Goal: Transaction & Acquisition: Purchase product/service

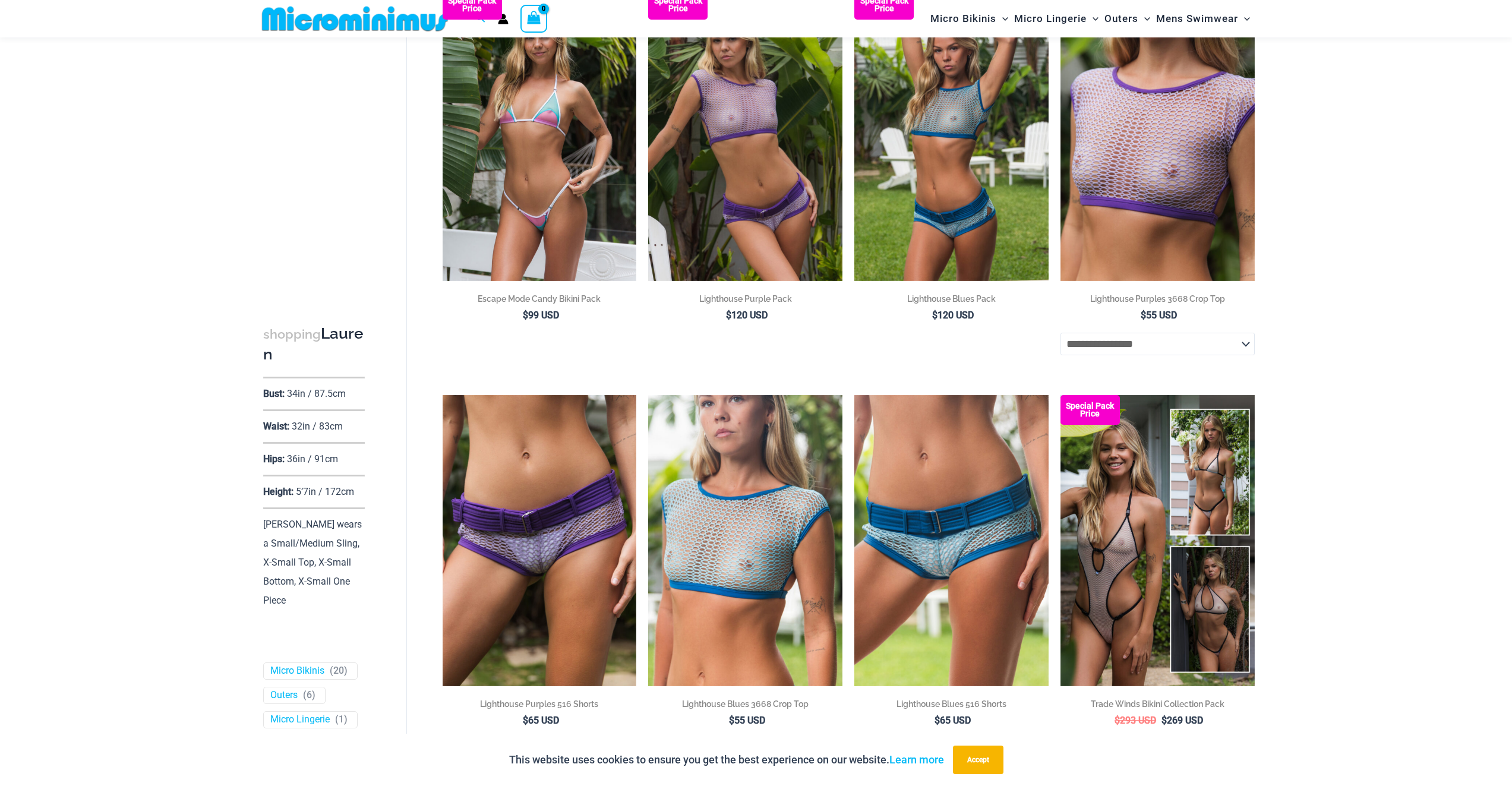
scroll to position [205, 0]
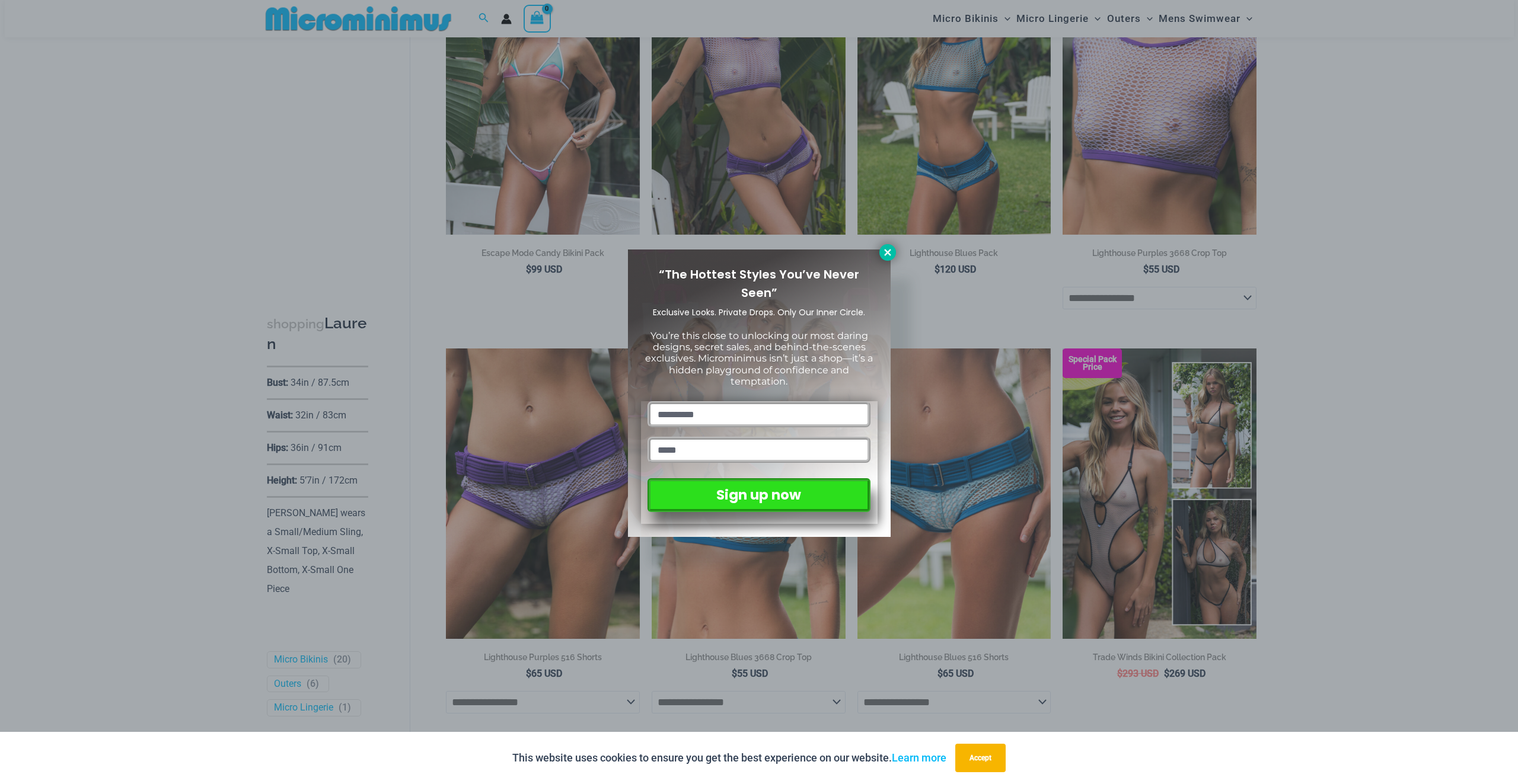
click at [887, 256] on icon at bounding box center [888, 252] width 11 height 11
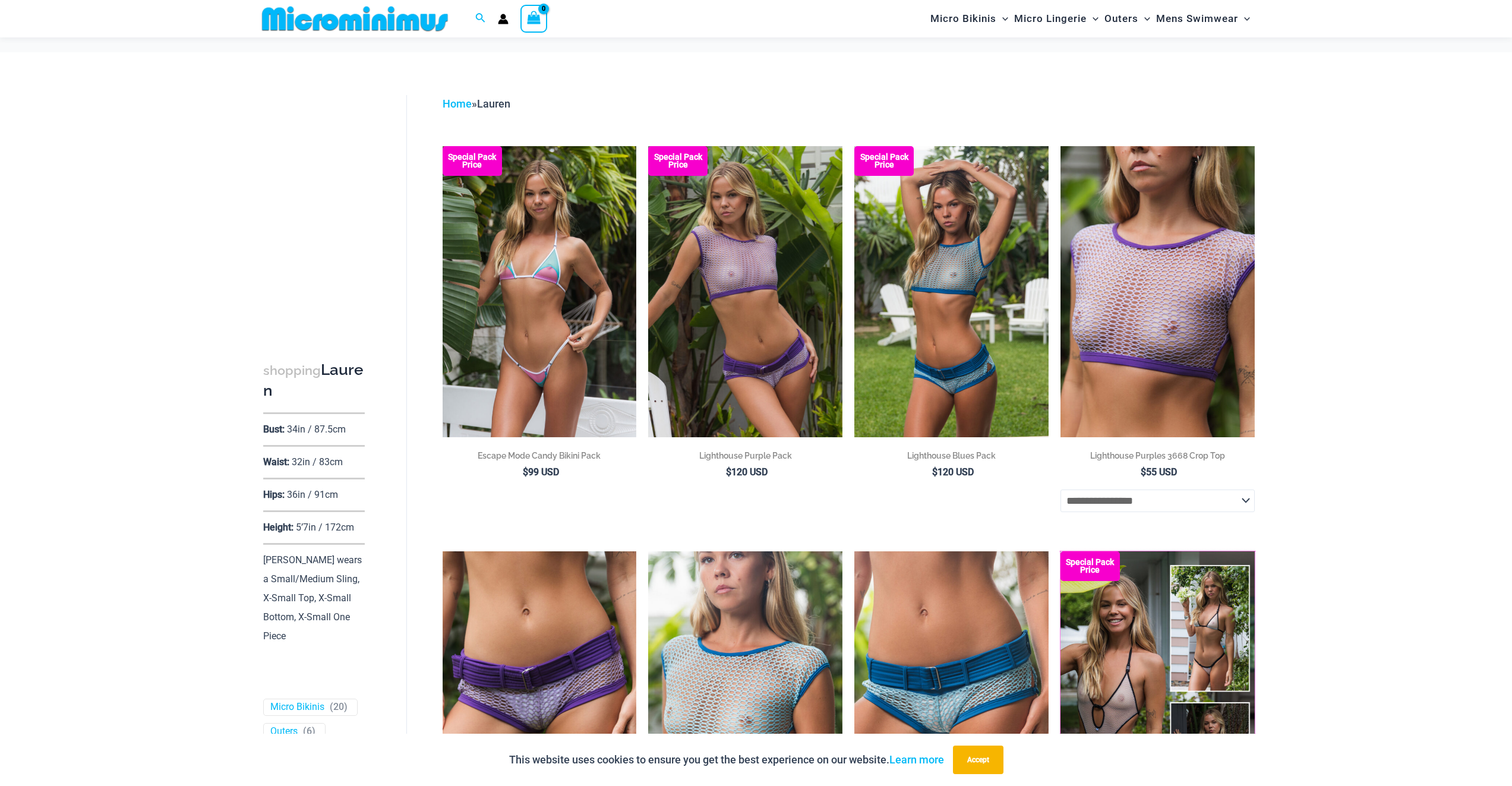
scroll to position [0, 0]
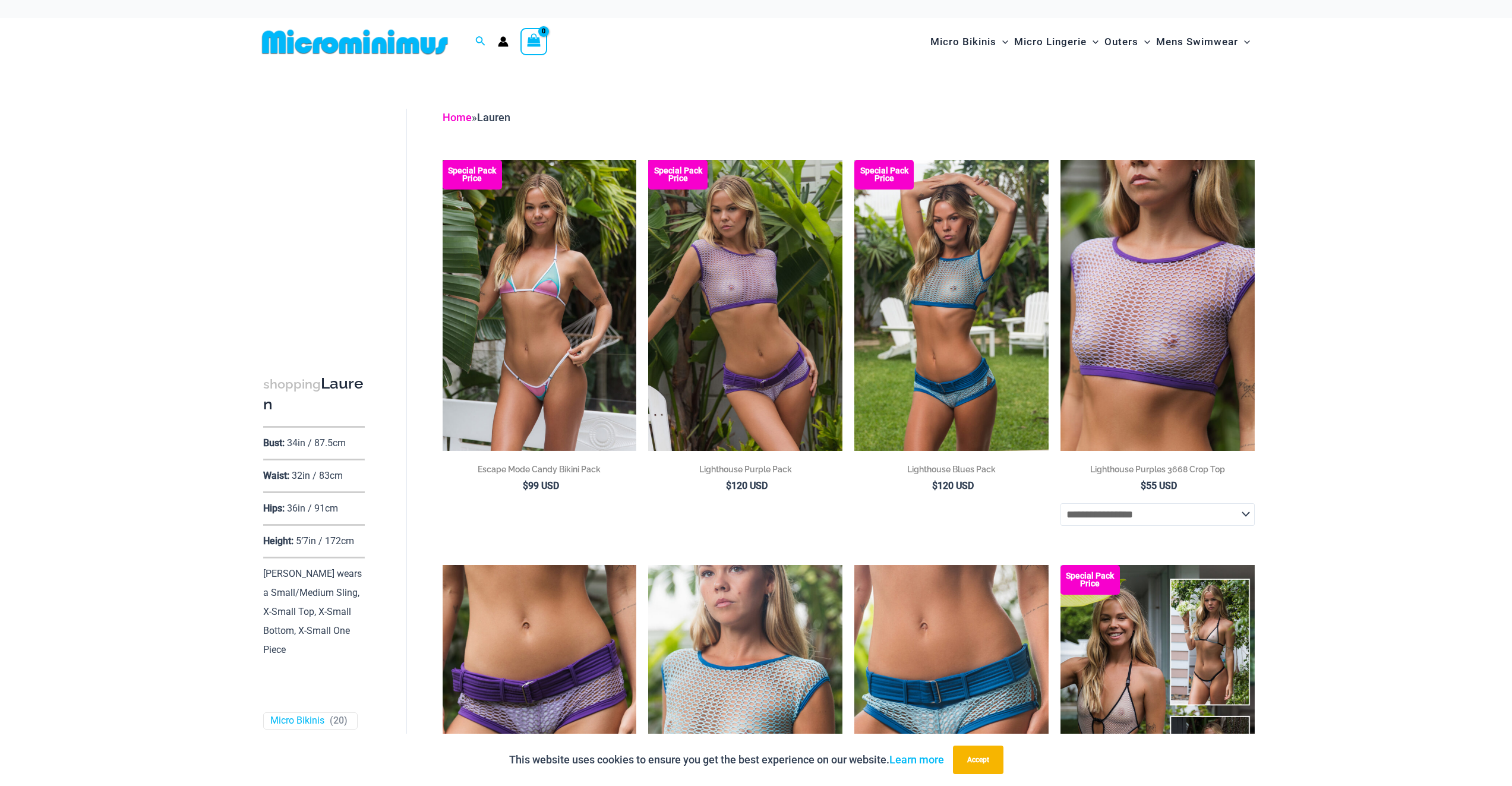
click at [459, 114] on link "Home" at bounding box center [457, 118] width 29 height 13
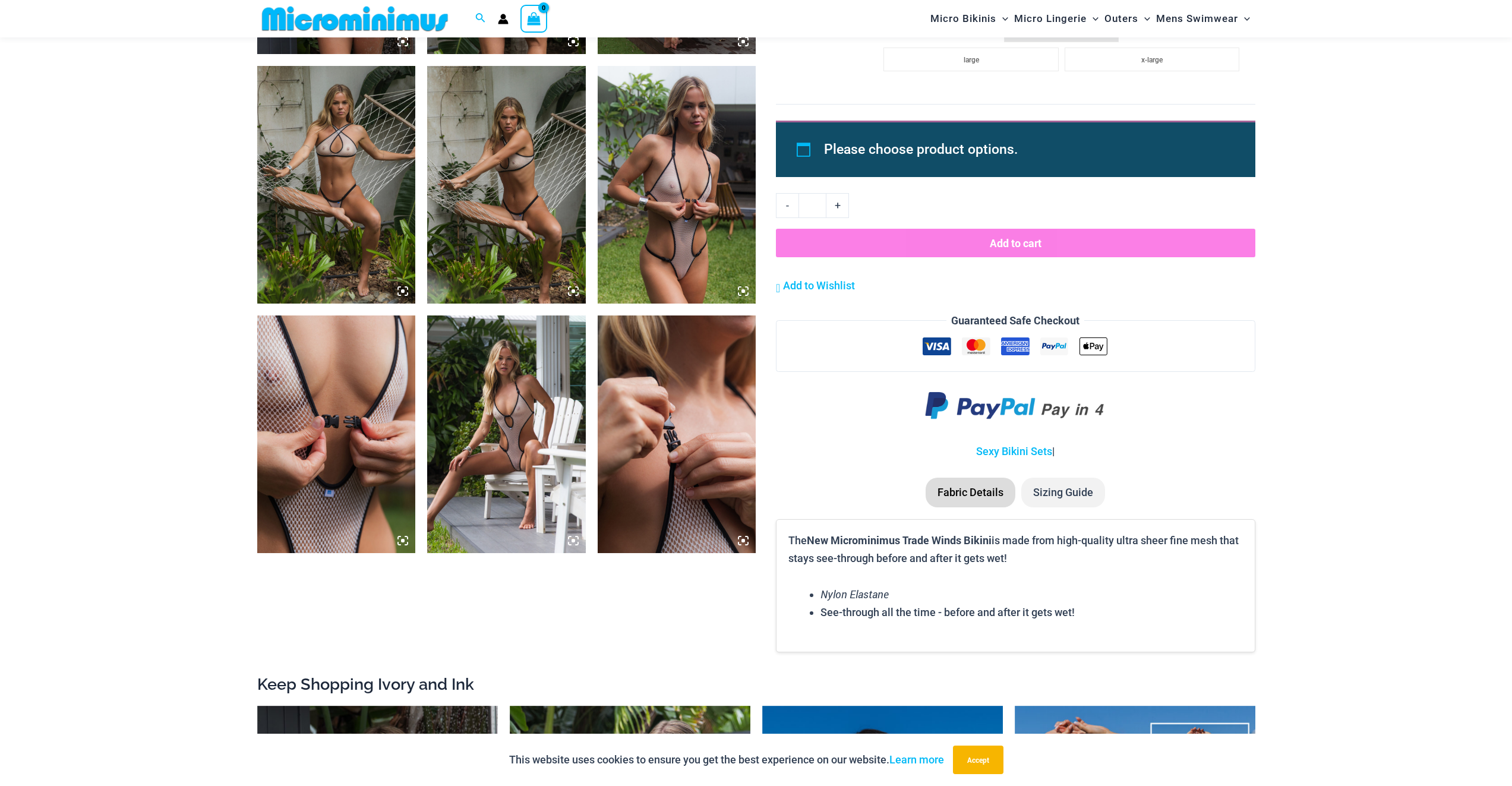
scroll to position [1558, 0]
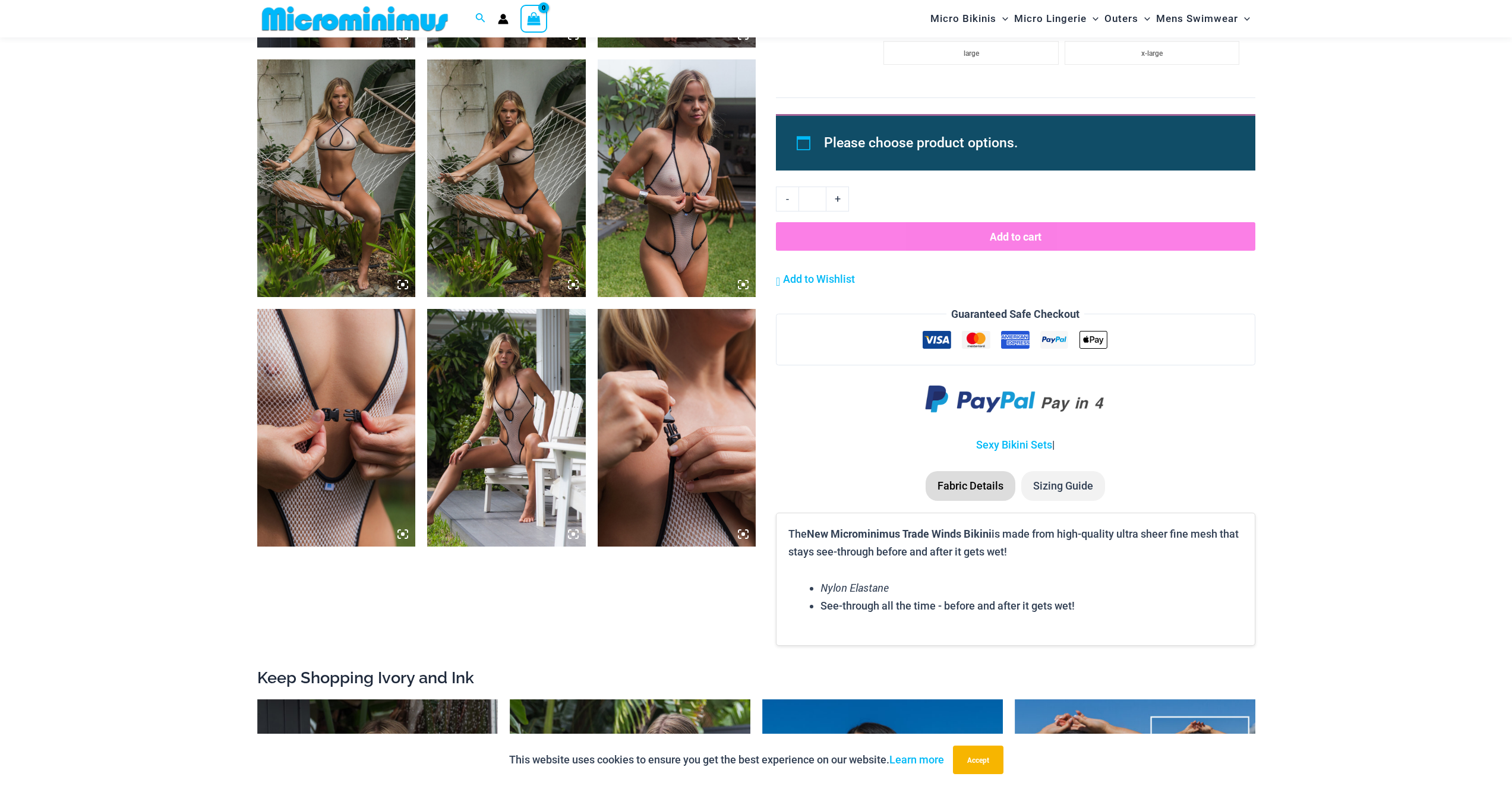
click at [475, 448] on img at bounding box center [506, 427] width 158 height 237
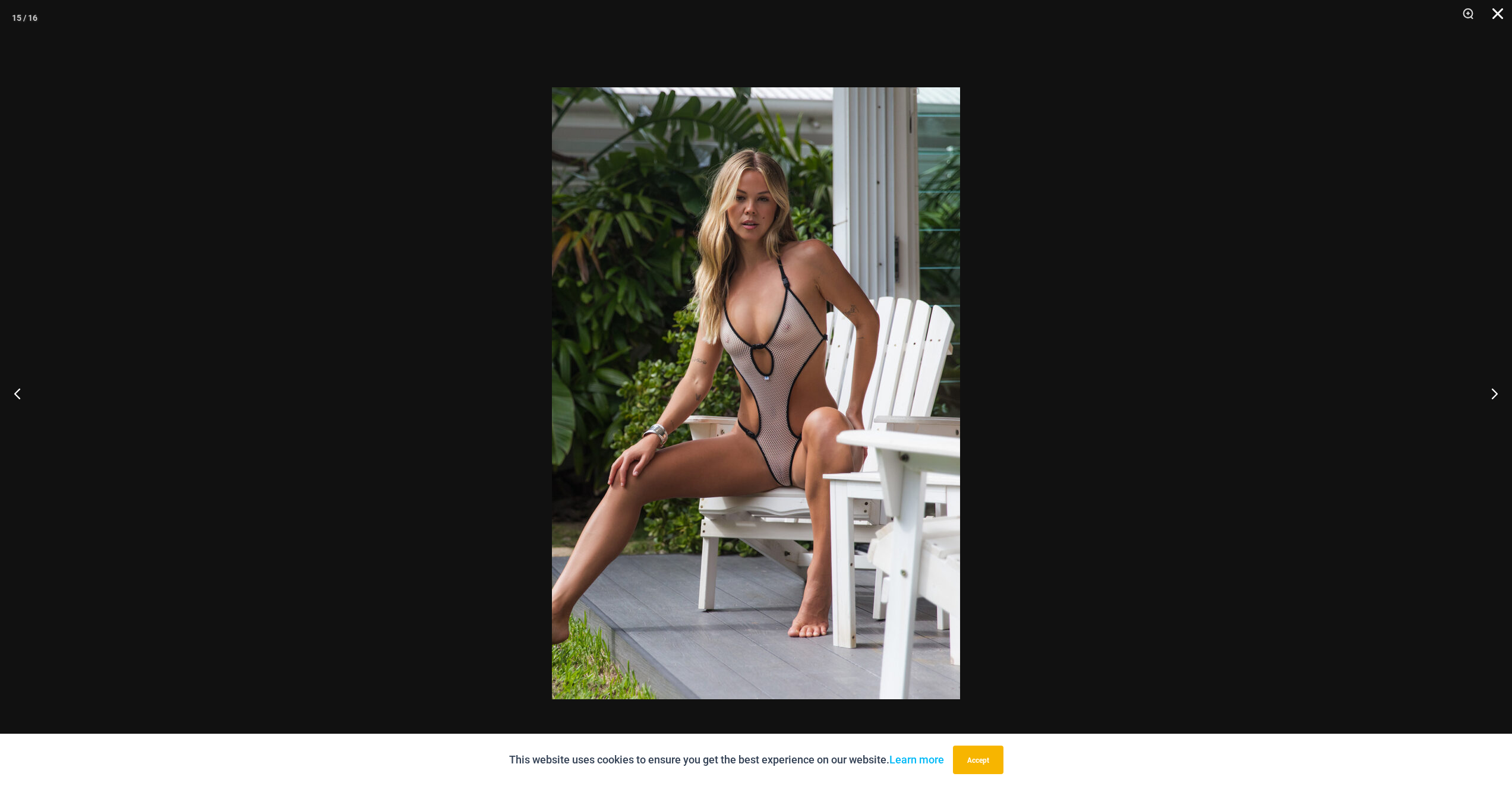
click at [1501, 19] on button "Close" at bounding box center [1493, 18] width 30 height 36
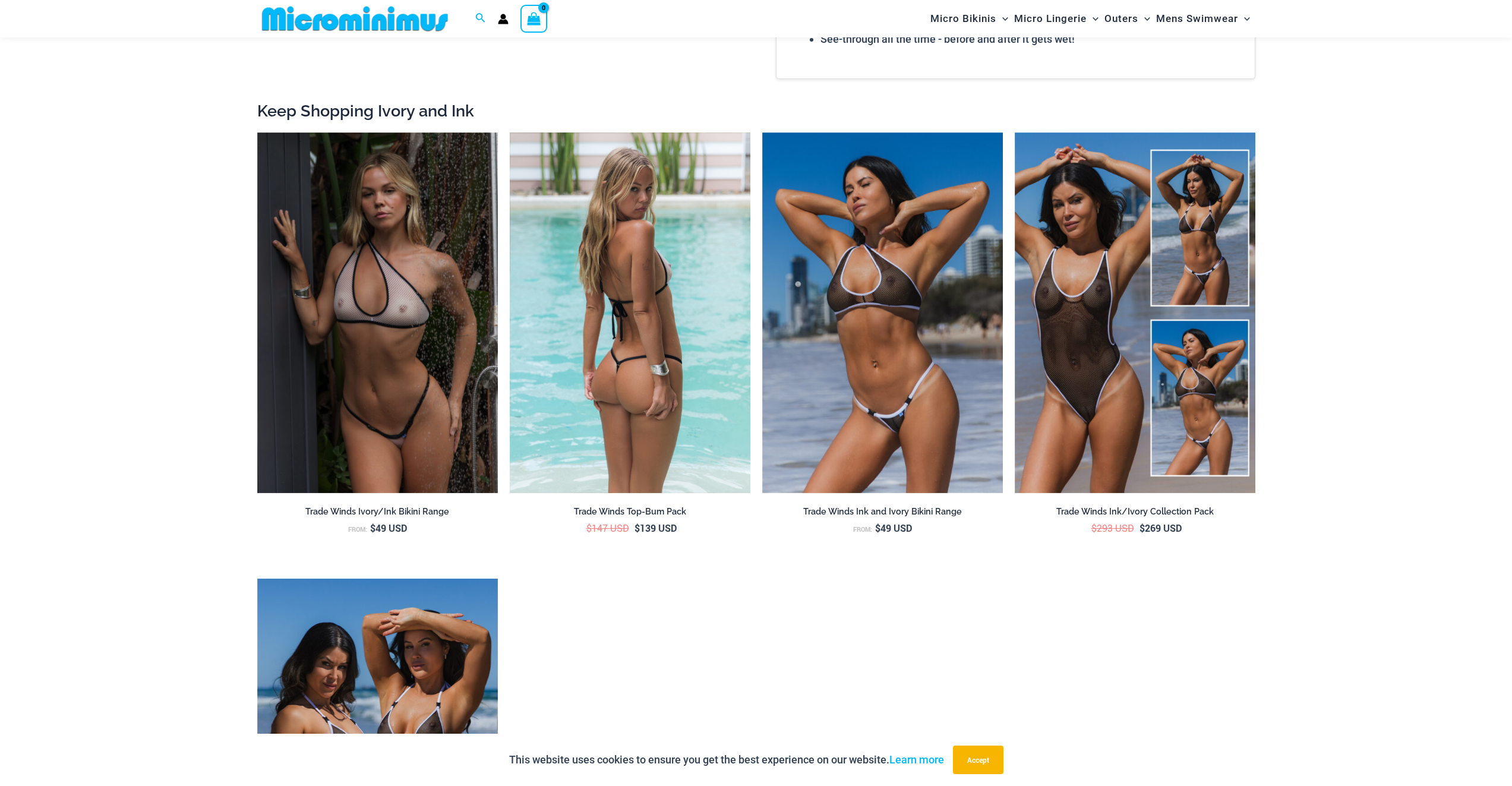
scroll to position [2128, 0]
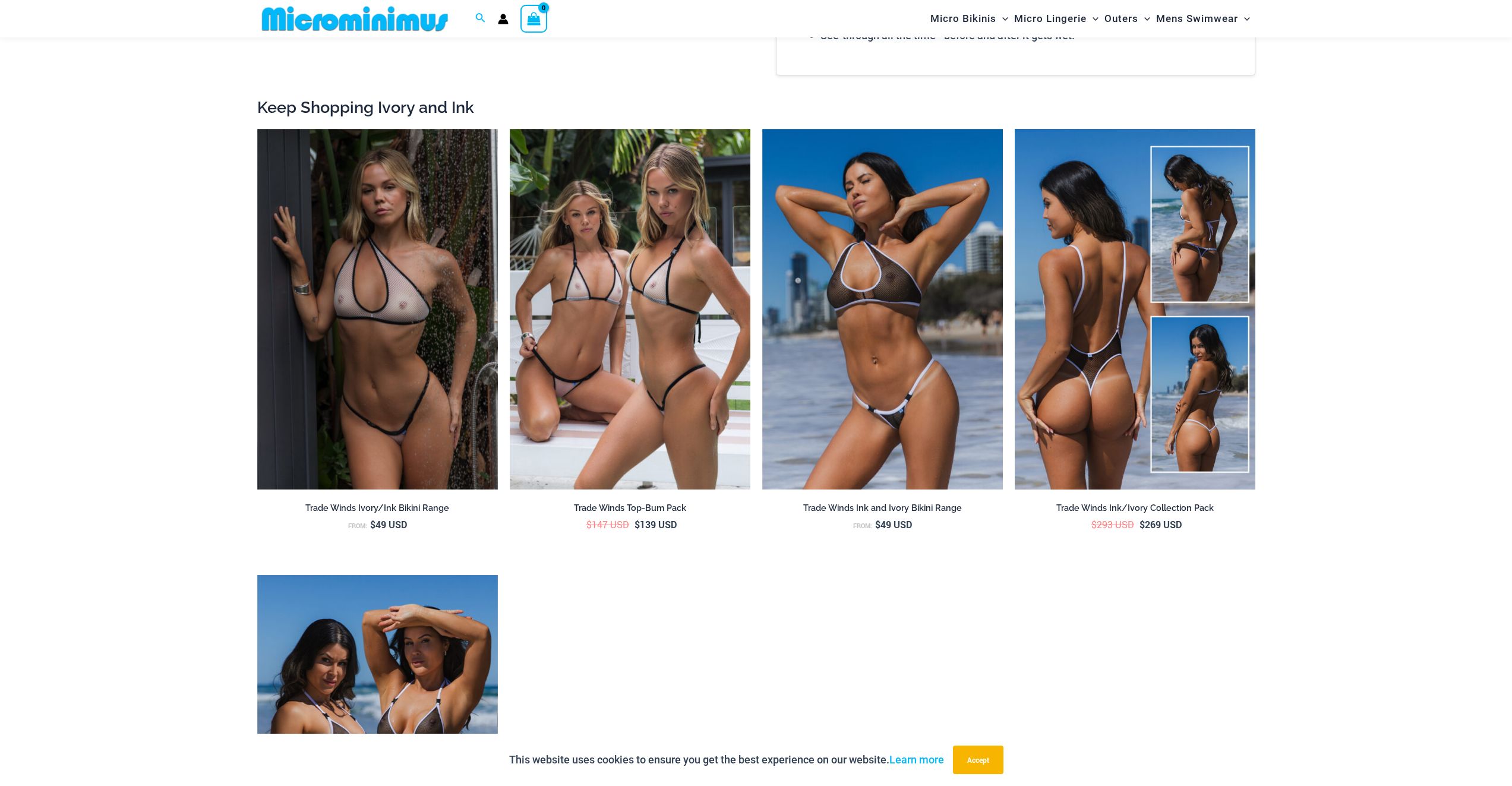
click at [1093, 371] on img at bounding box center [1134, 310] width 241 height 361
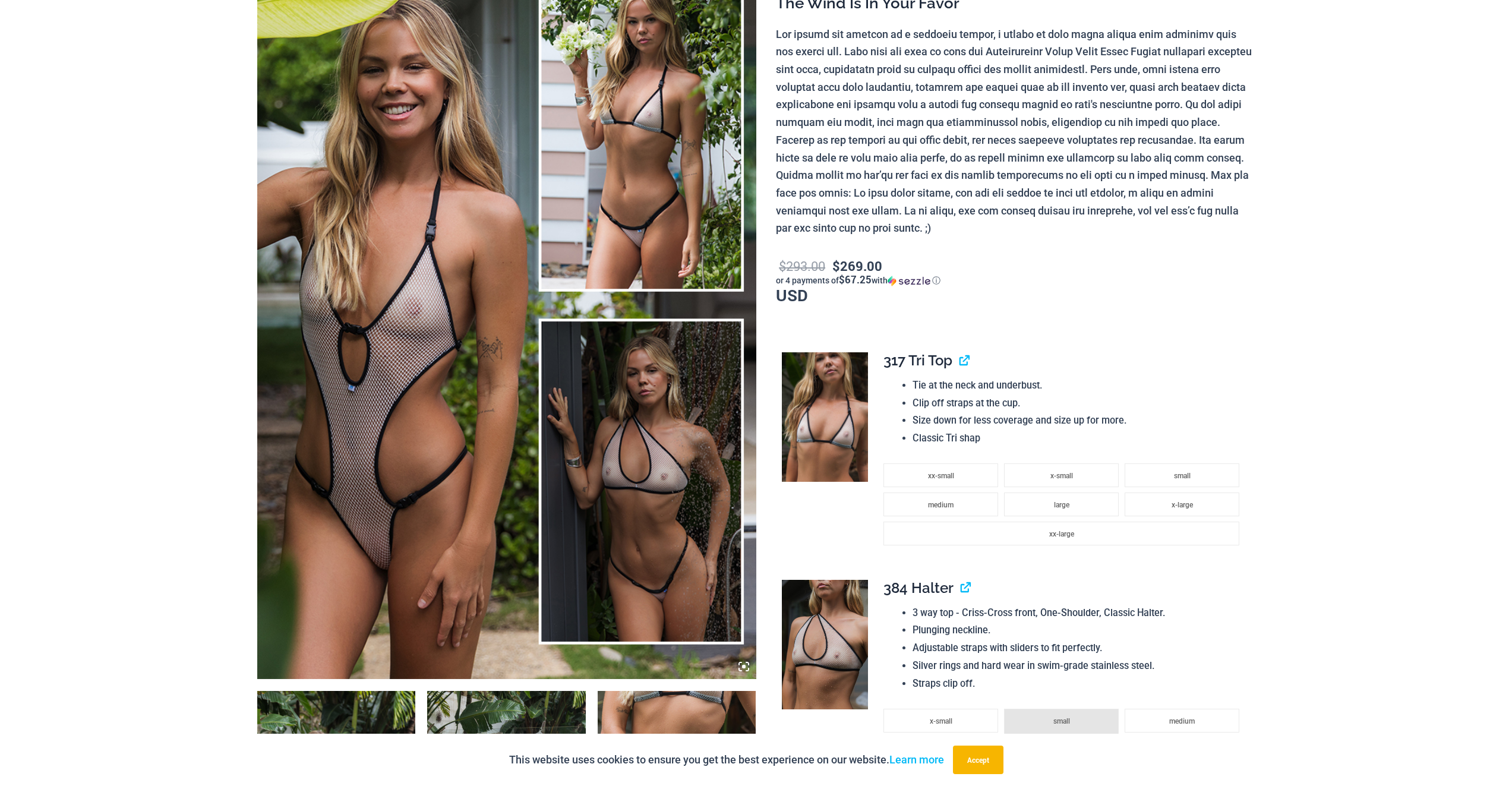
scroll to position [0, 0]
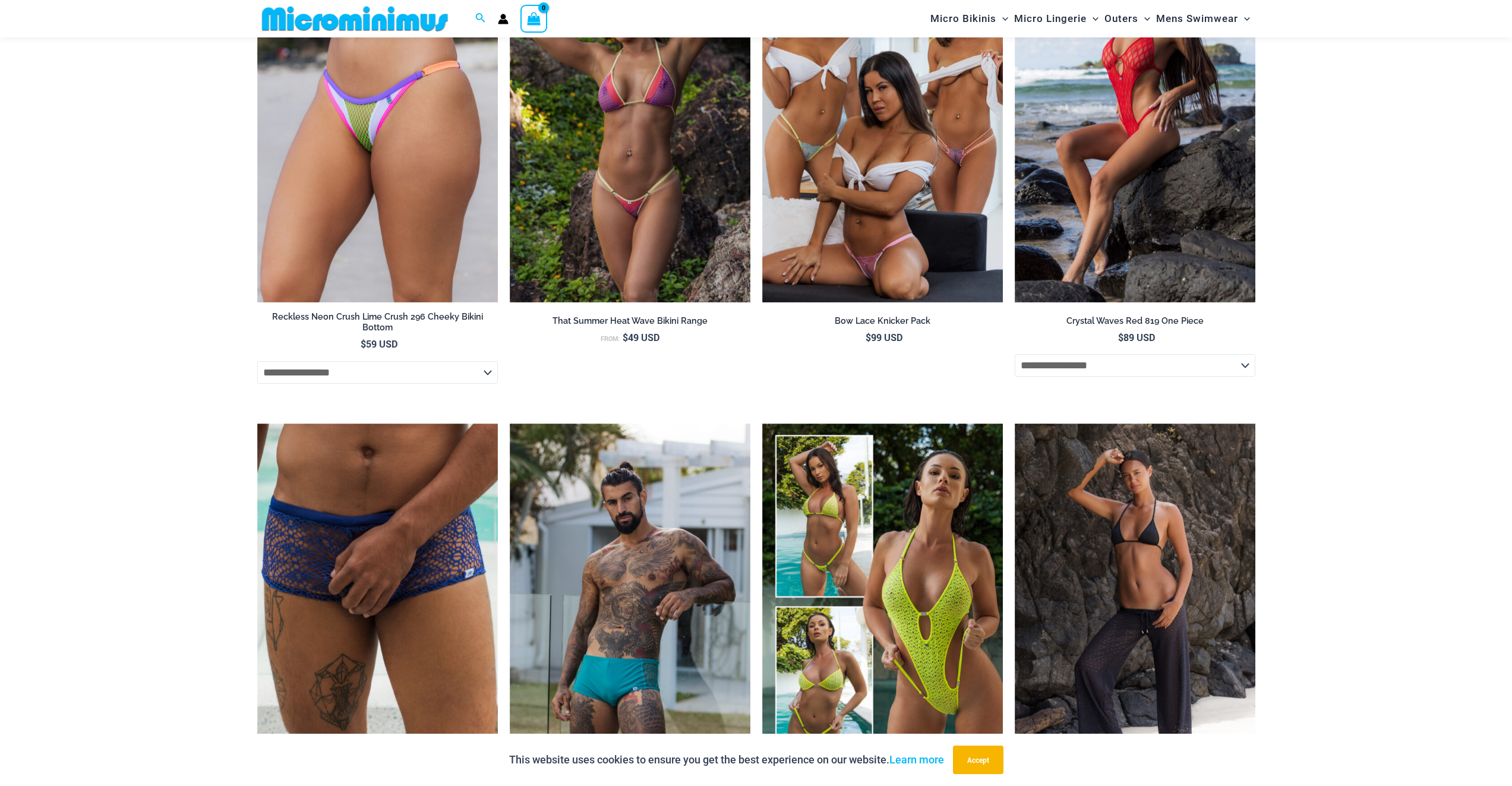
scroll to position [4340, 0]
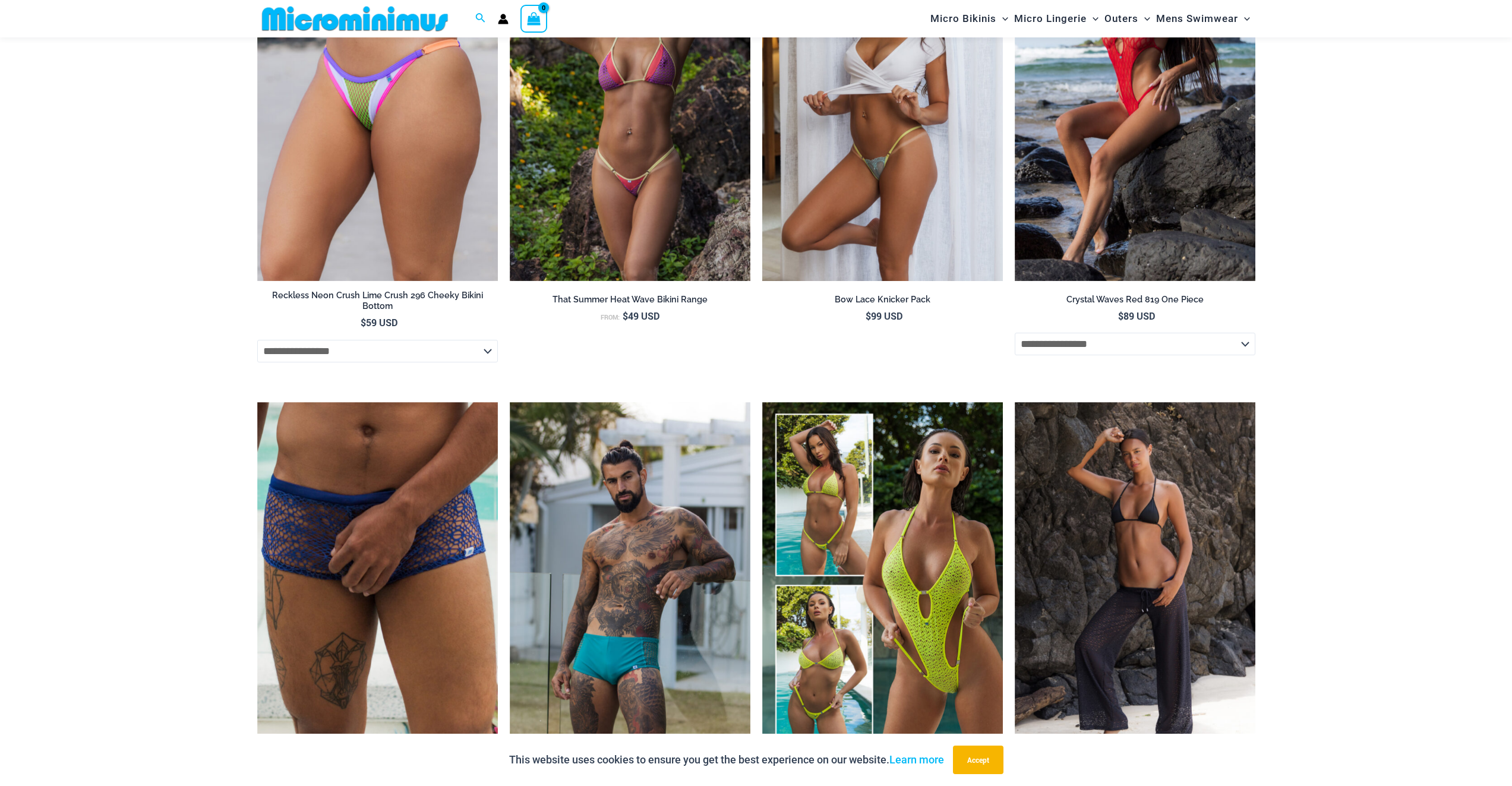
click at [913, 227] on img at bounding box center [882, 100] width 241 height 361
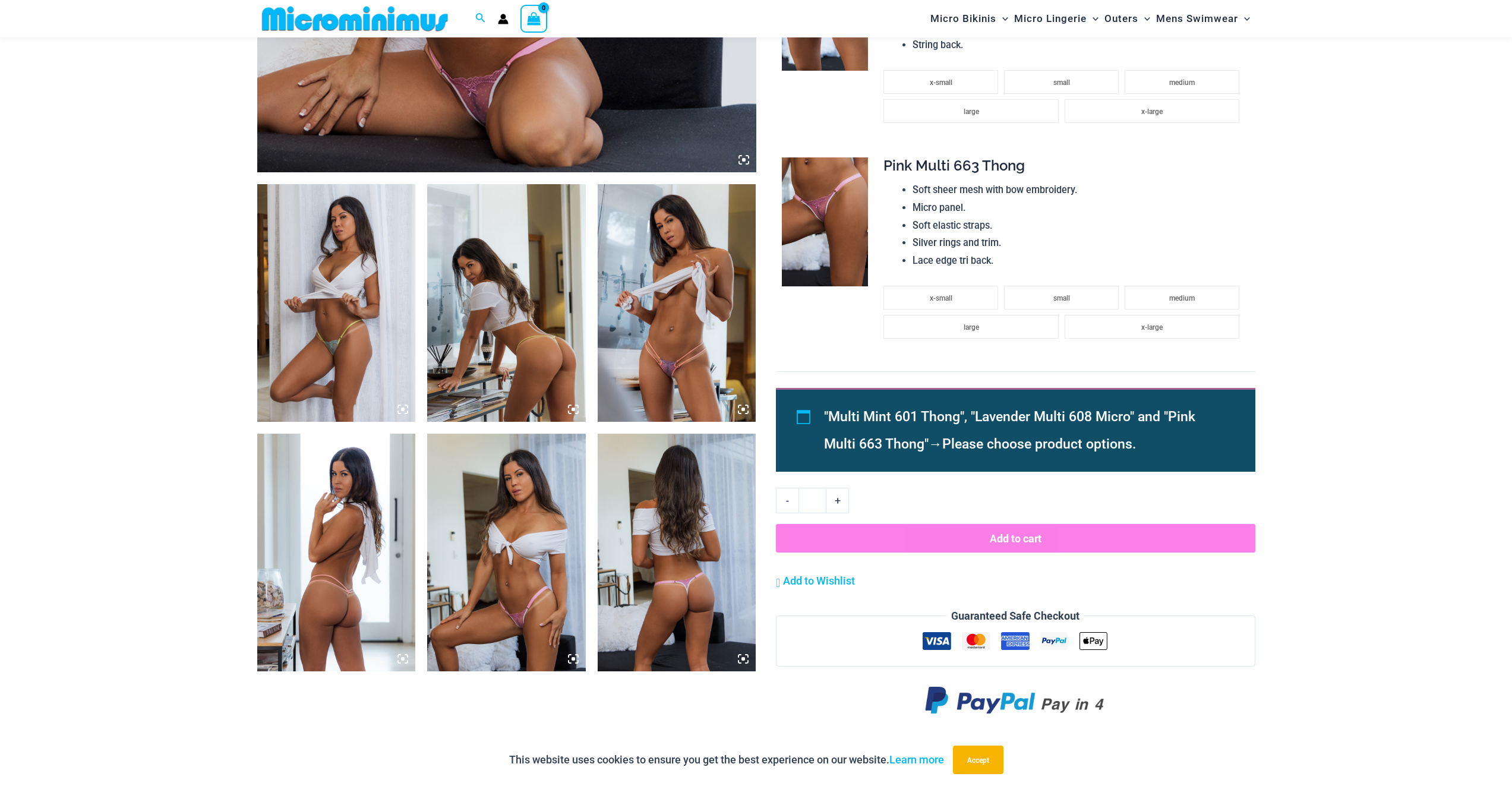
scroll to position [773, 0]
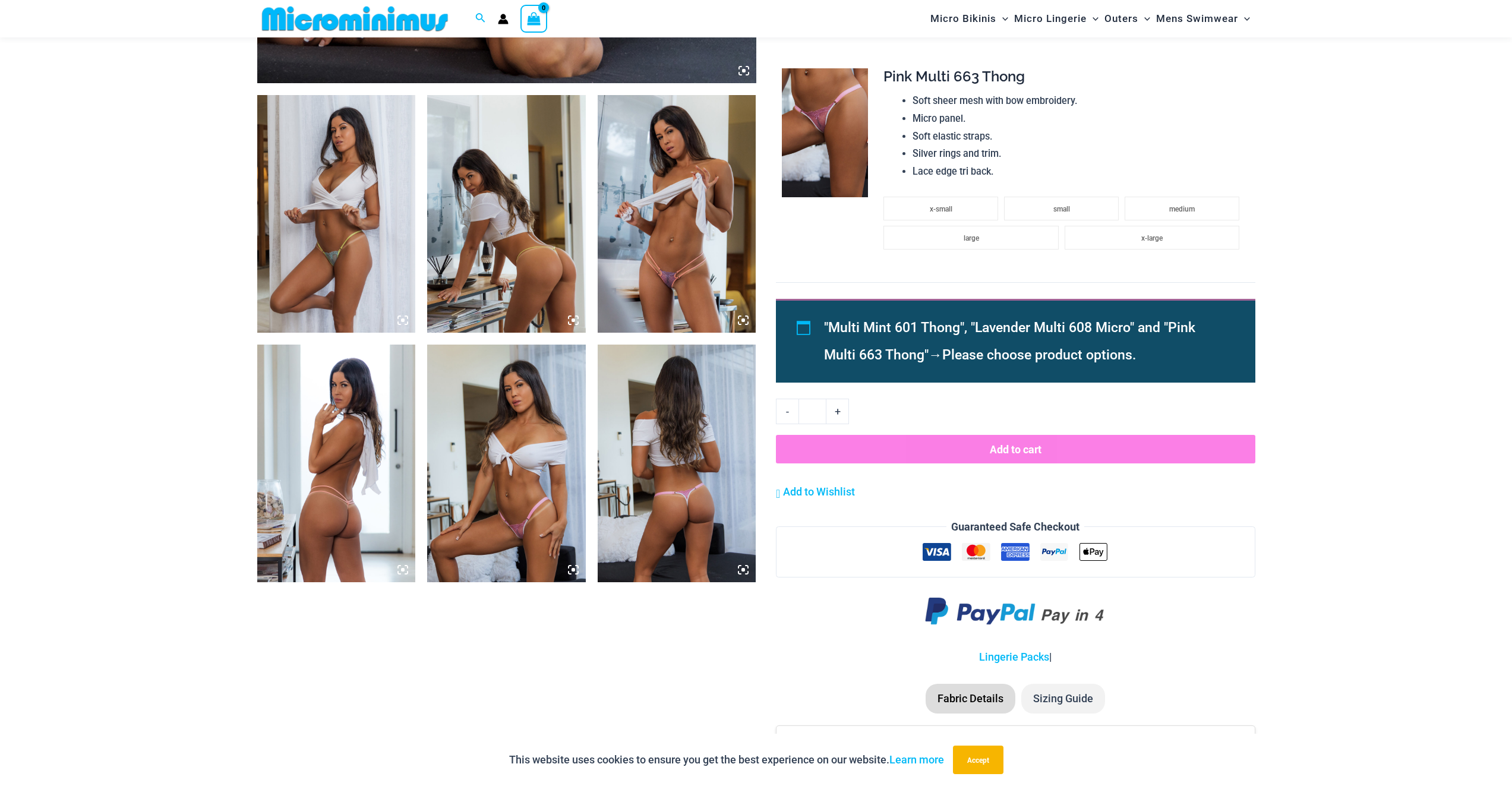
click at [540, 488] on img at bounding box center [506, 463] width 158 height 237
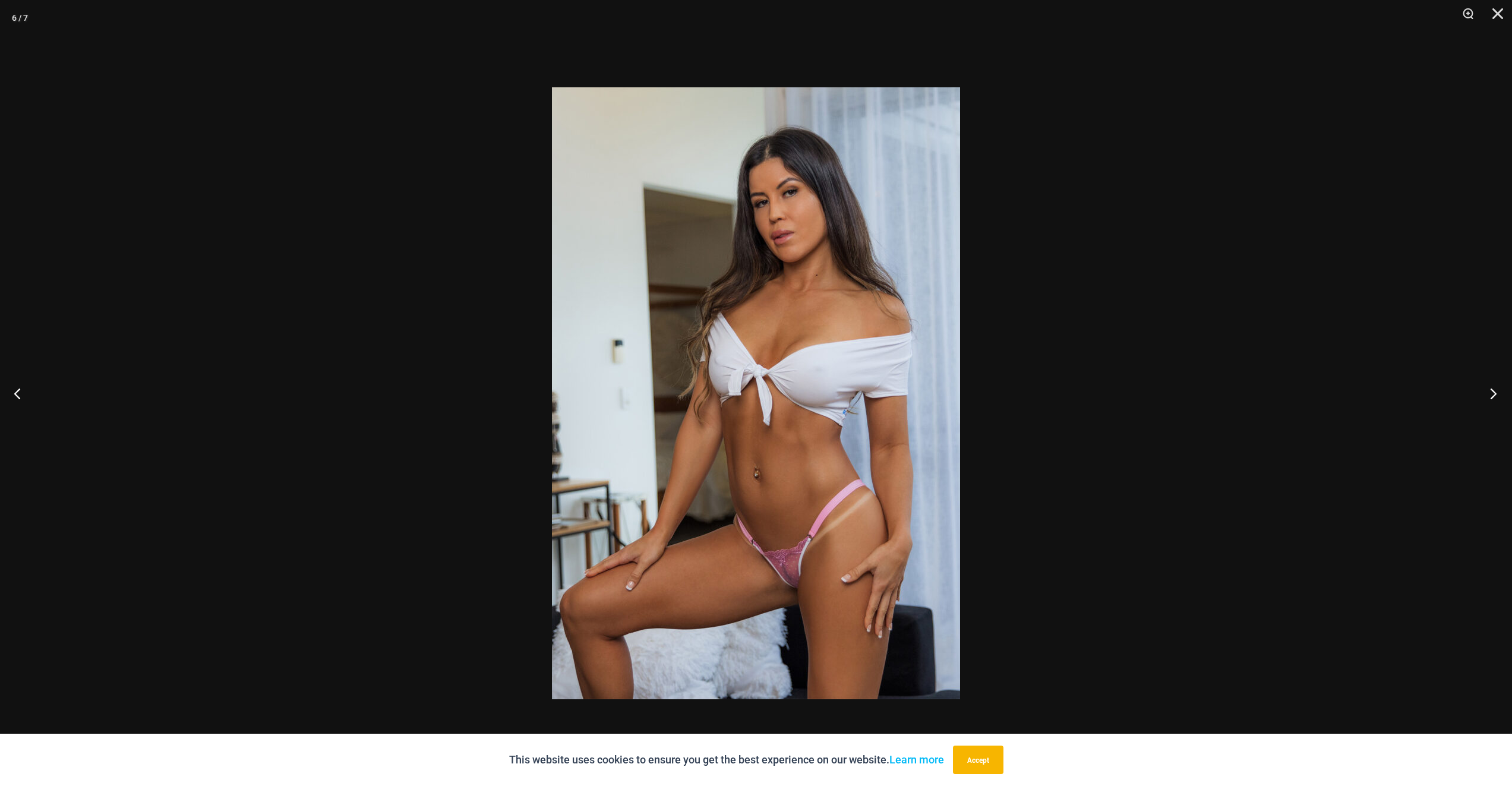
click at [1486, 393] on button "Next" at bounding box center [1489, 393] width 45 height 60
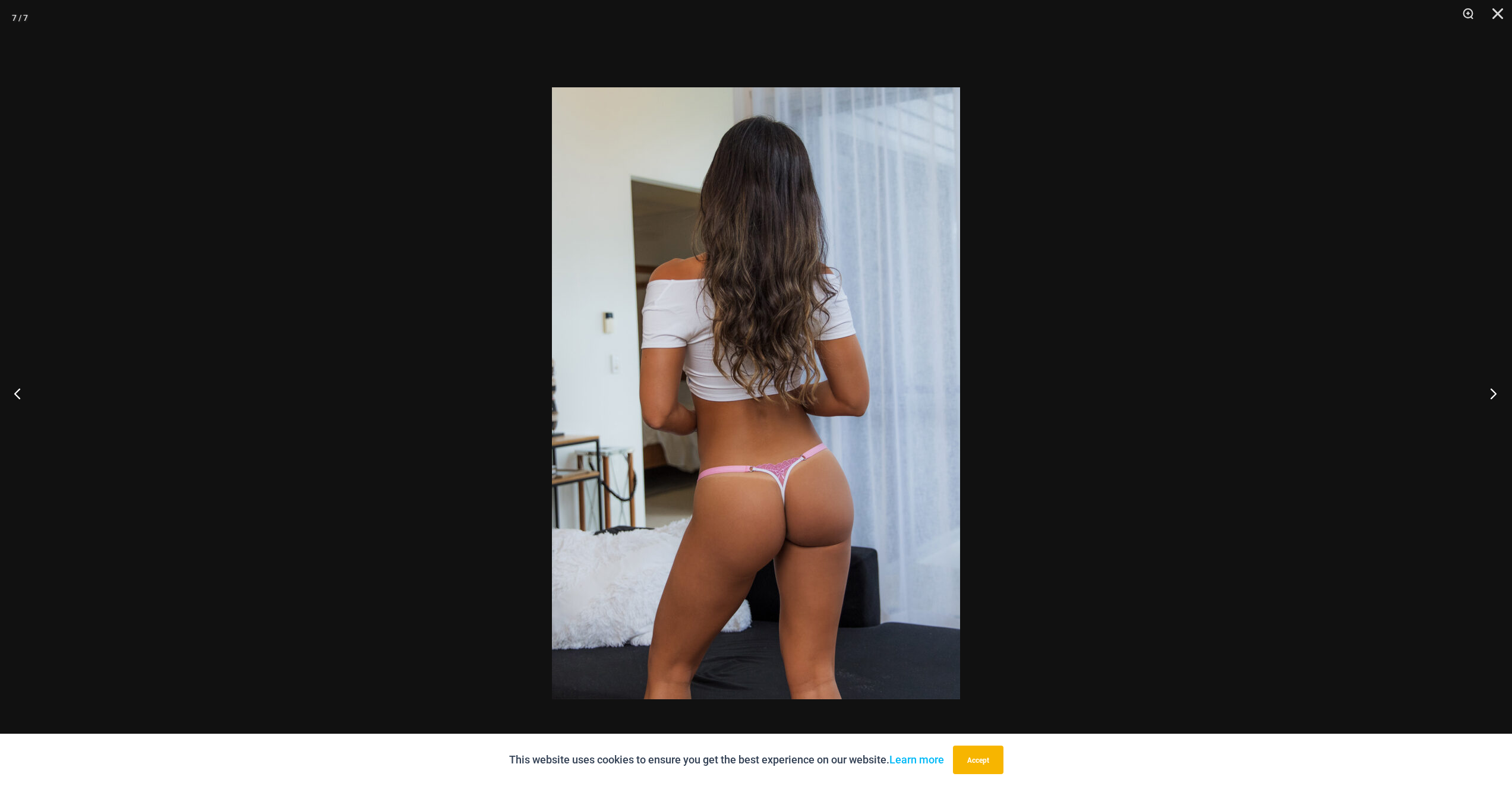
click at [1486, 393] on button "Next" at bounding box center [1489, 393] width 45 height 60
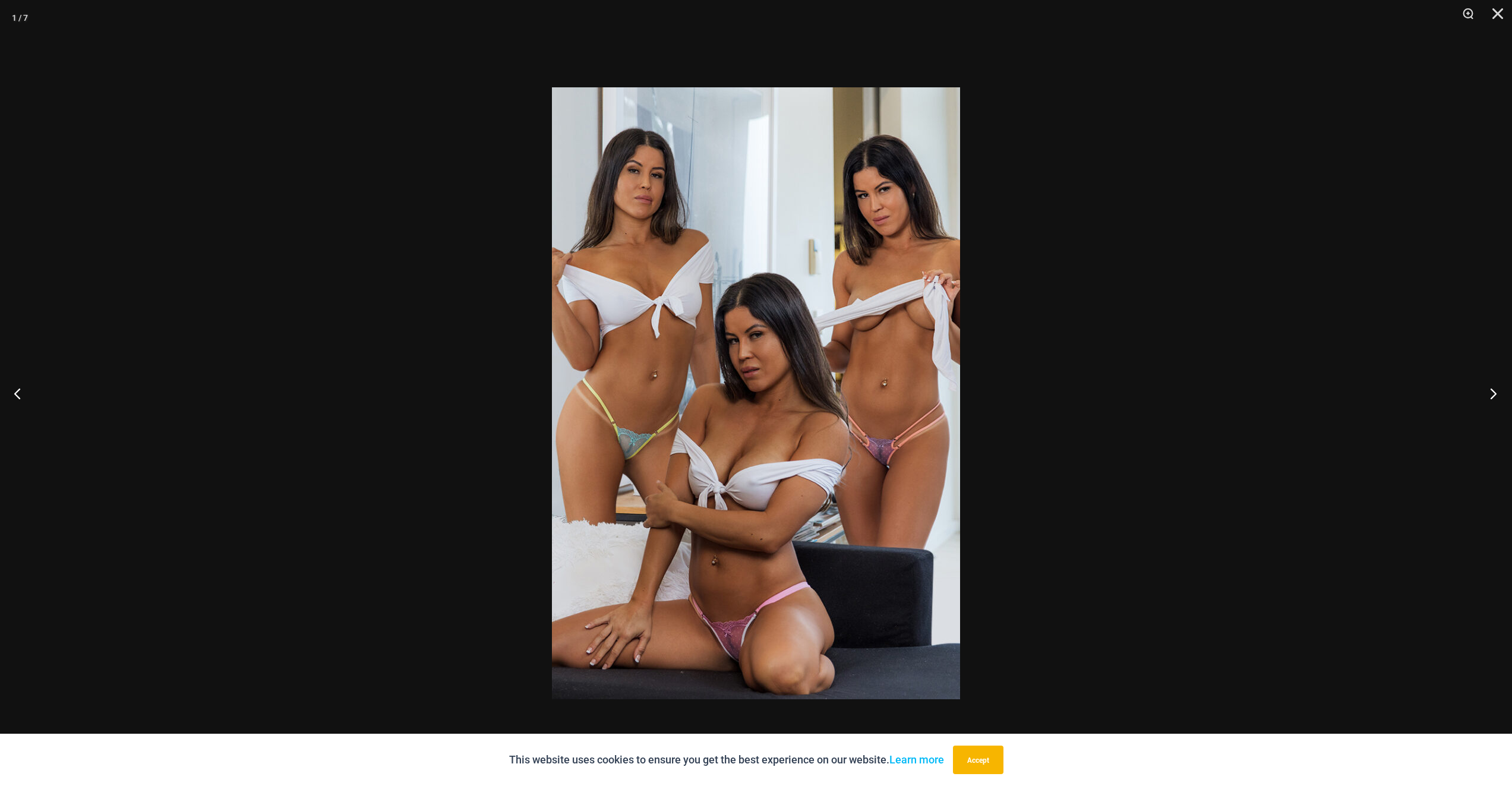
click at [1486, 393] on button "Next" at bounding box center [1489, 393] width 45 height 60
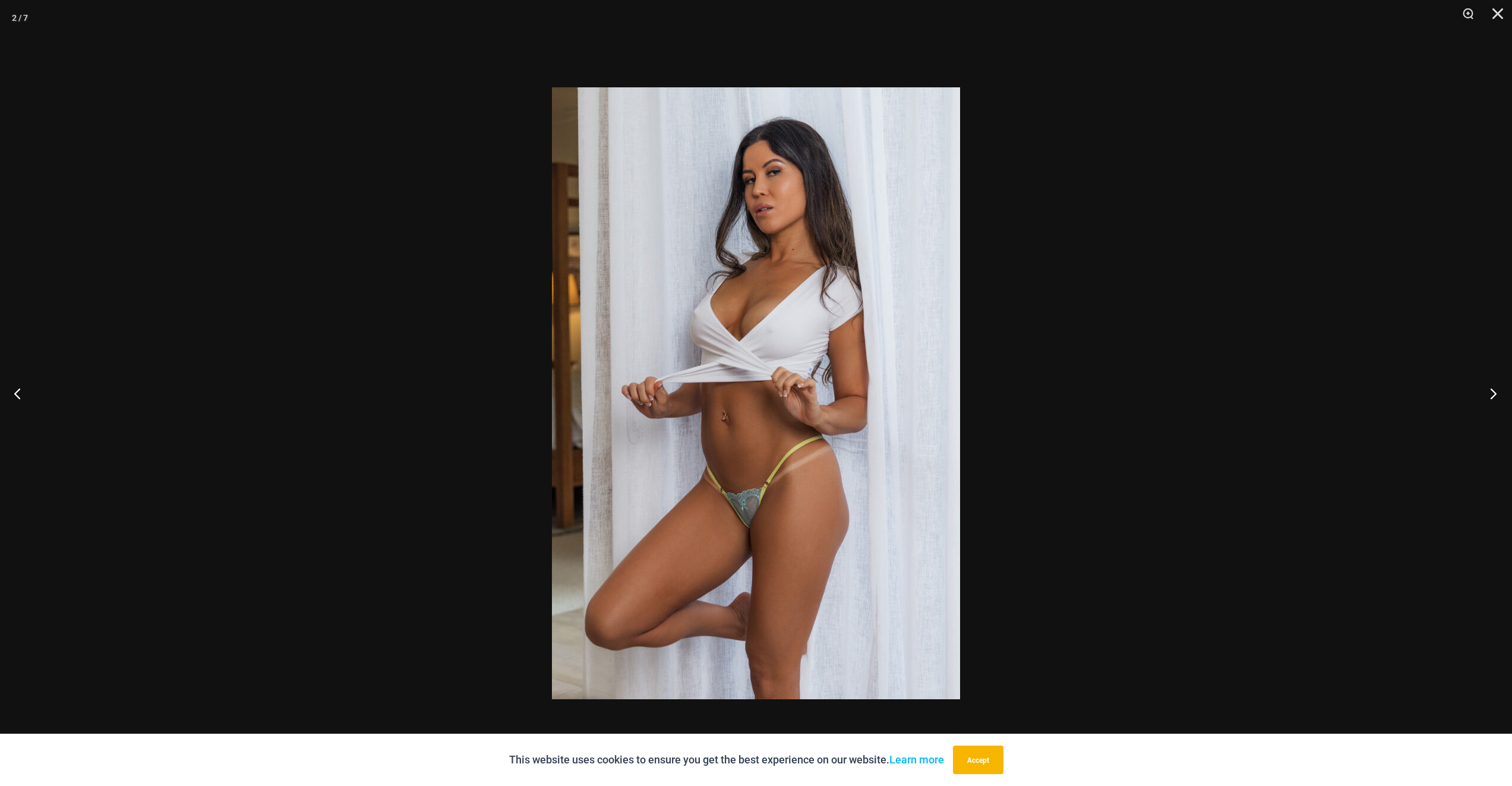
click at [1486, 393] on button "Next" at bounding box center [1489, 393] width 45 height 60
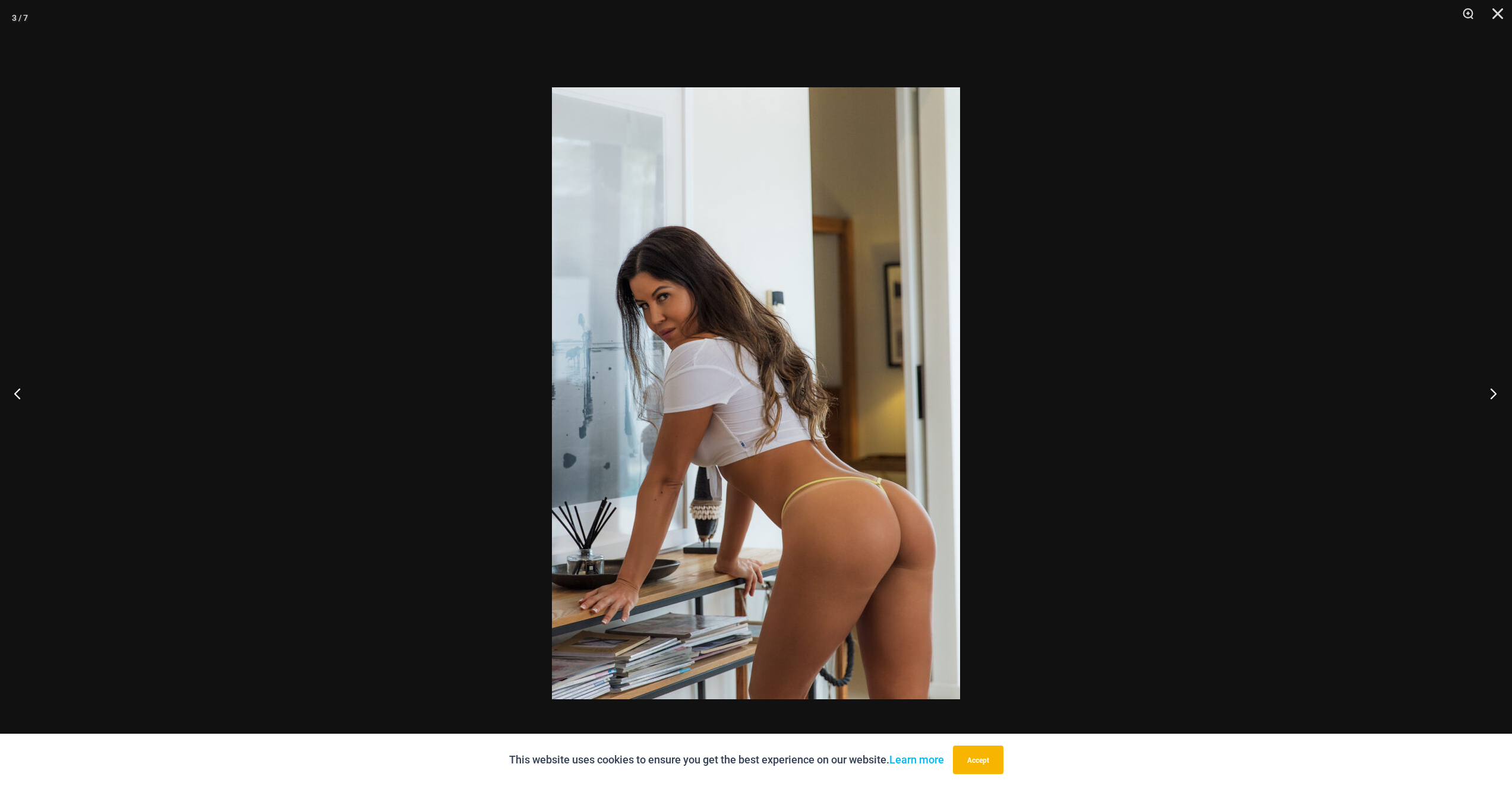
click at [1486, 393] on button "Next" at bounding box center [1489, 393] width 45 height 60
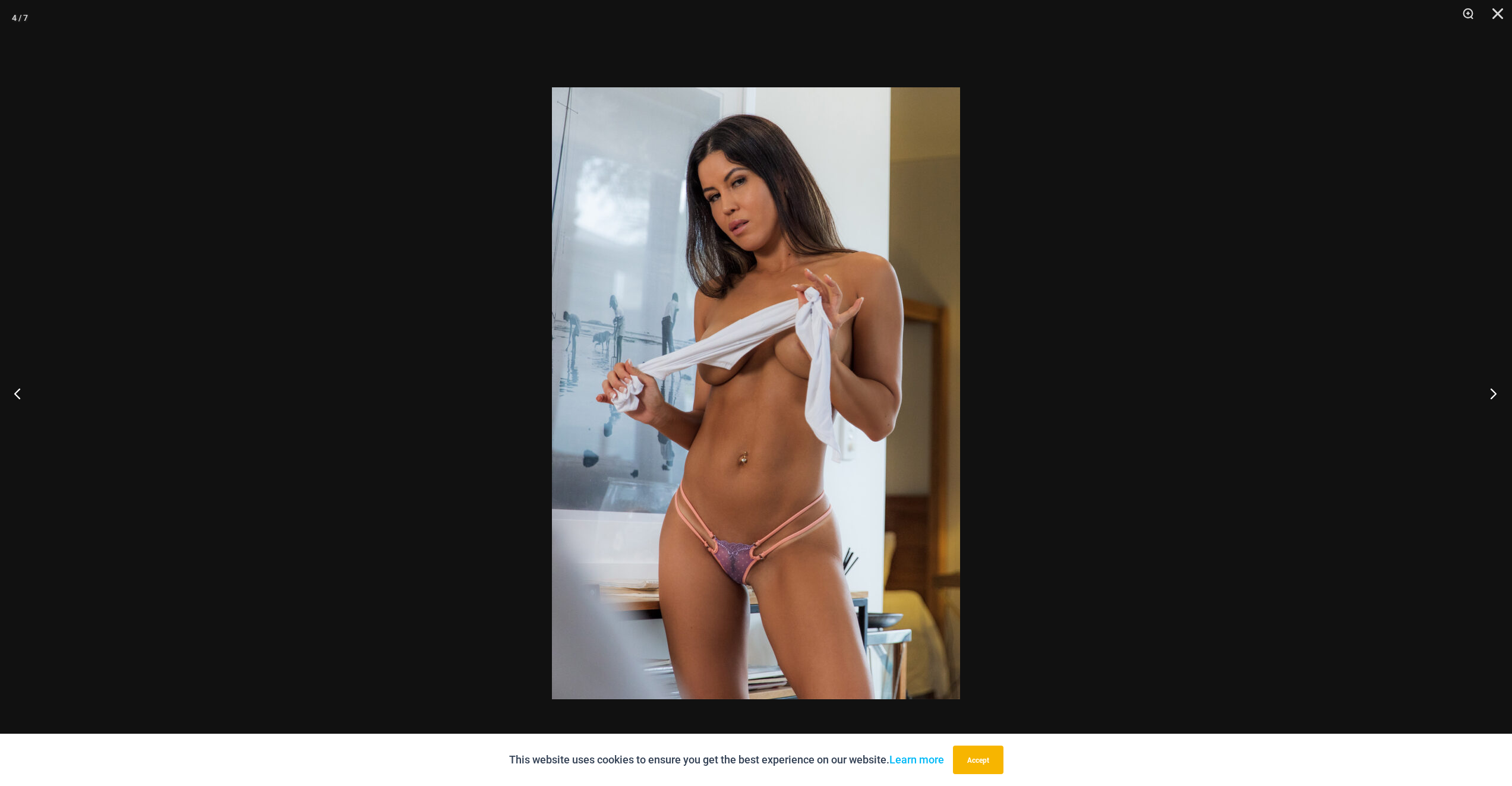
click at [1486, 393] on button "Next" at bounding box center [1489, 393] width 45 height 60
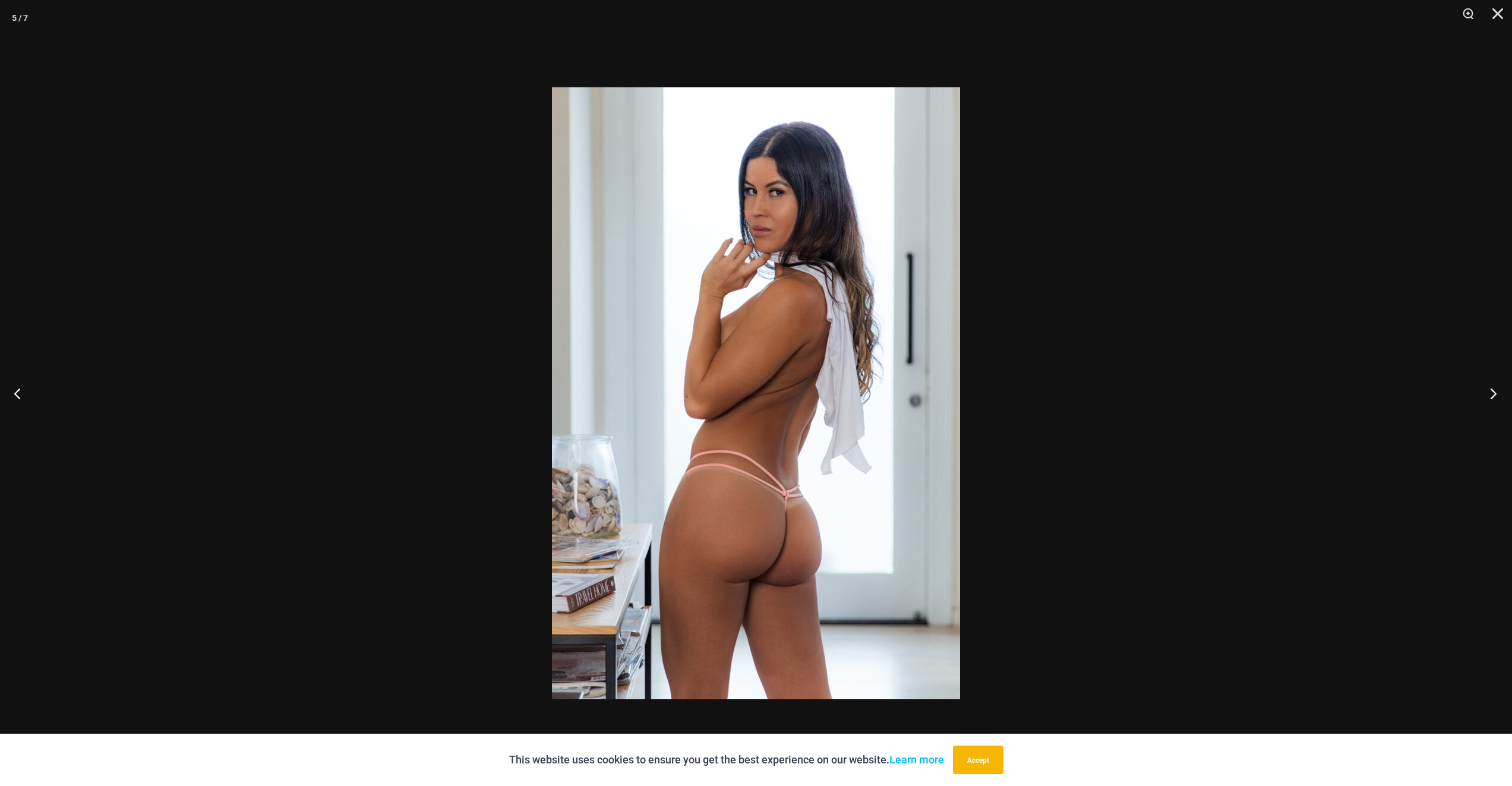
click at [1486, 393] on button "Next" at bounding box center [1489, 393] width 45 height 60
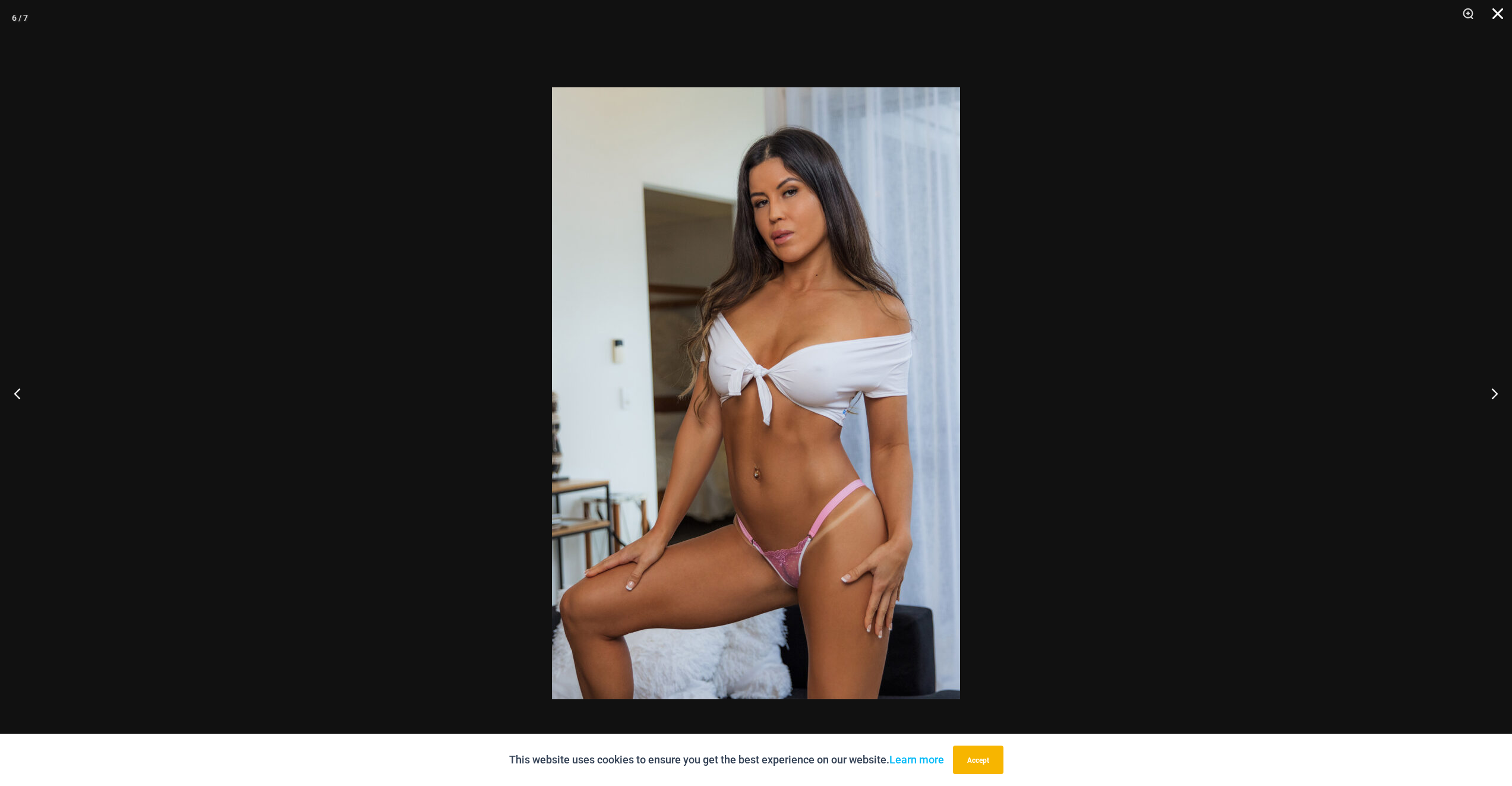
click at [1493, 19] on button "Close" at bounding box center [1493, 18] width 30 height 36
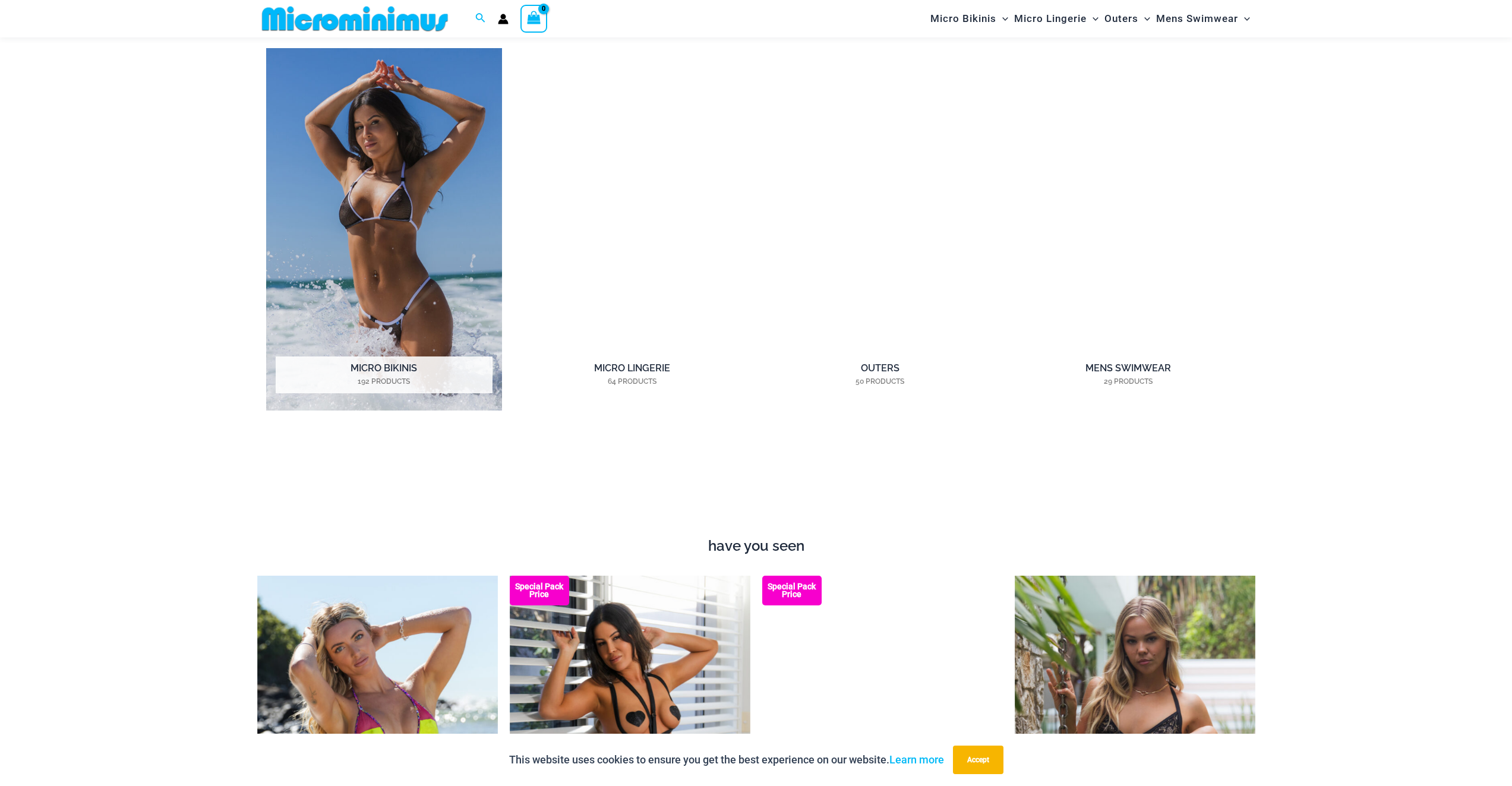
scroll to position [1345, 0]
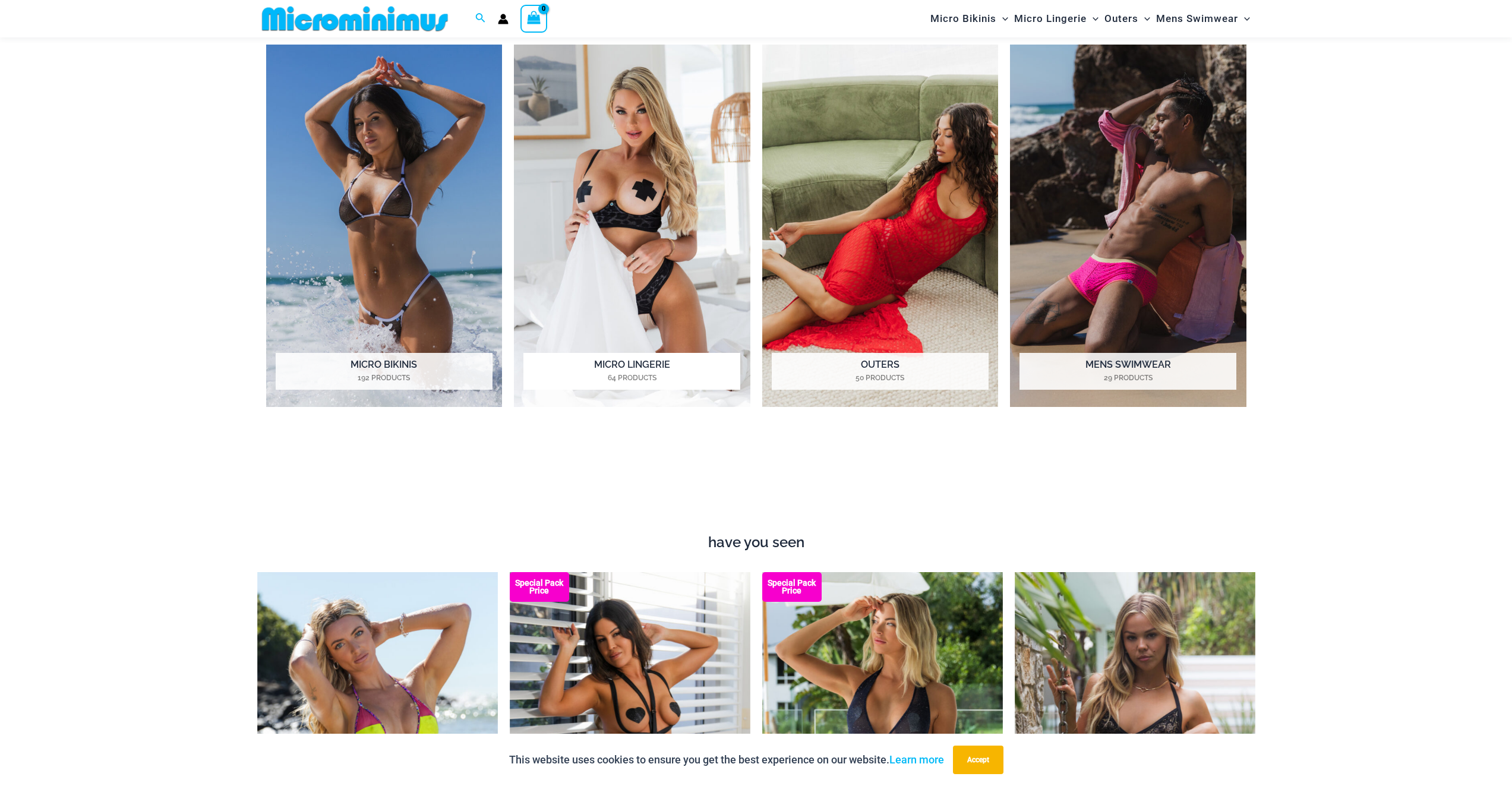
click at [616, 223] on img "Visit product category Micro Lingerie" at bounding box center [632, 226] width 237 height 363
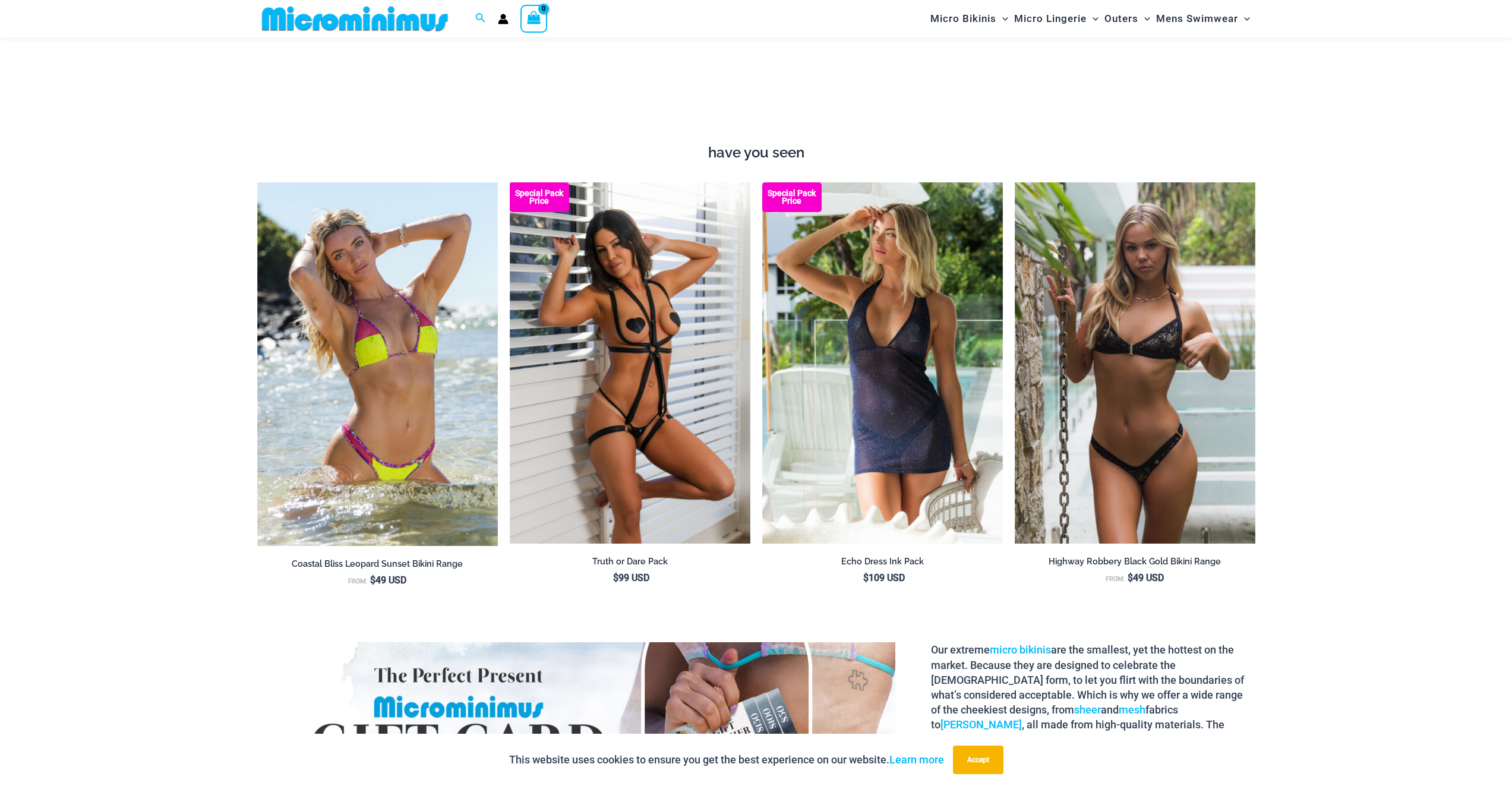
scroll to position [1844, 0]
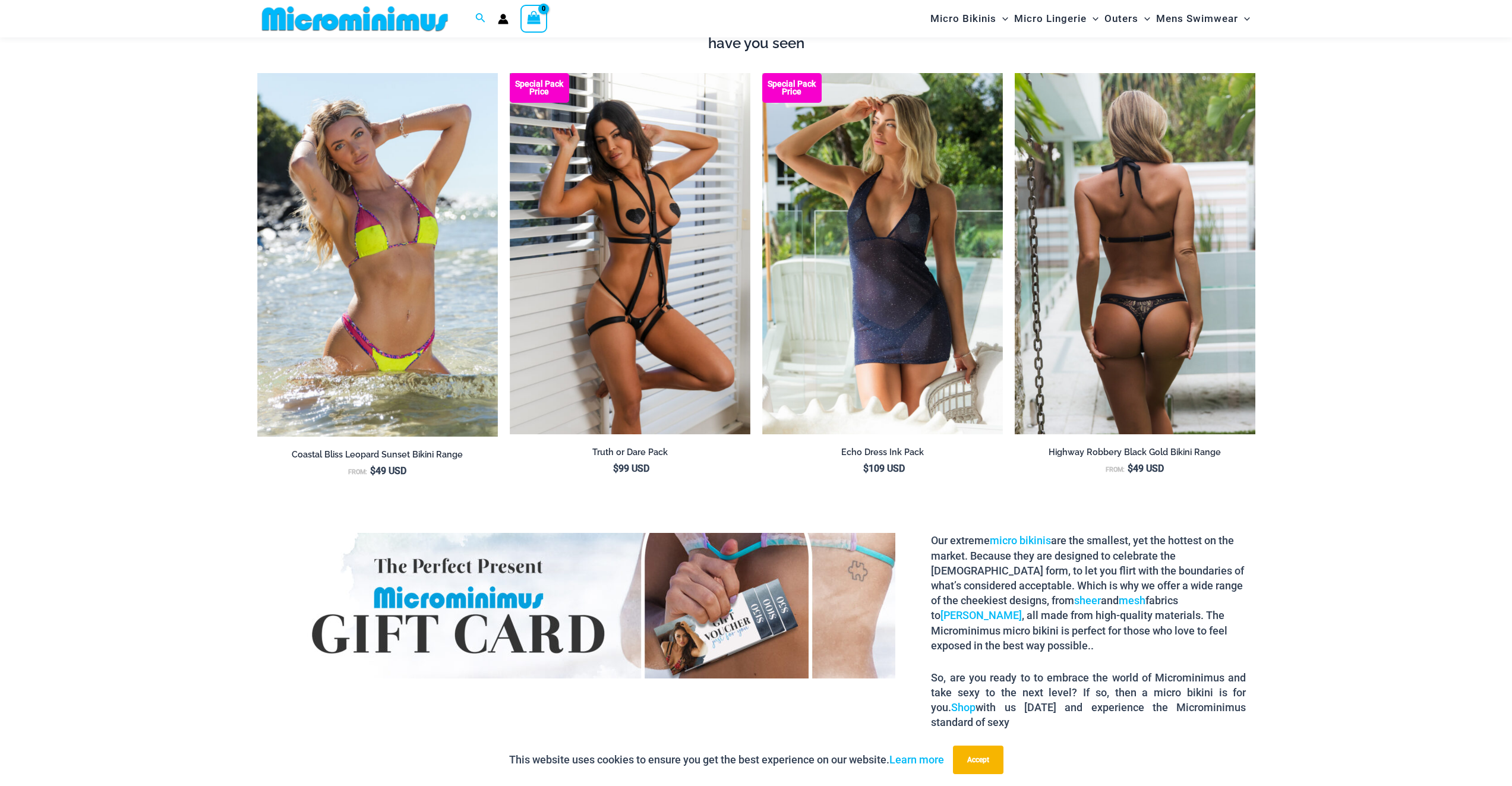
click at [1127, 341] on img at bounding box center [1134, 253] width 241 height 361
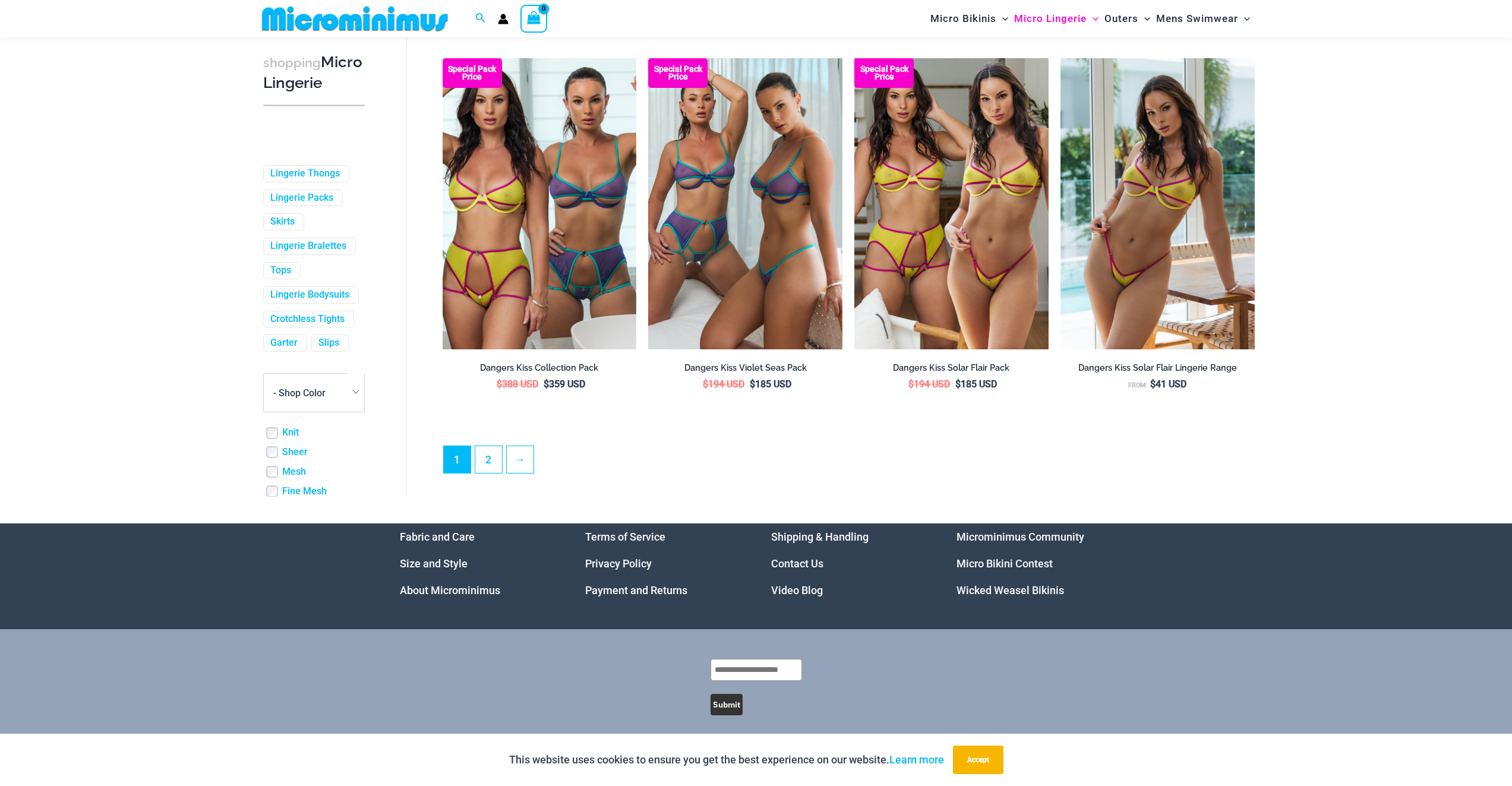
scroll to position [3002, 0]
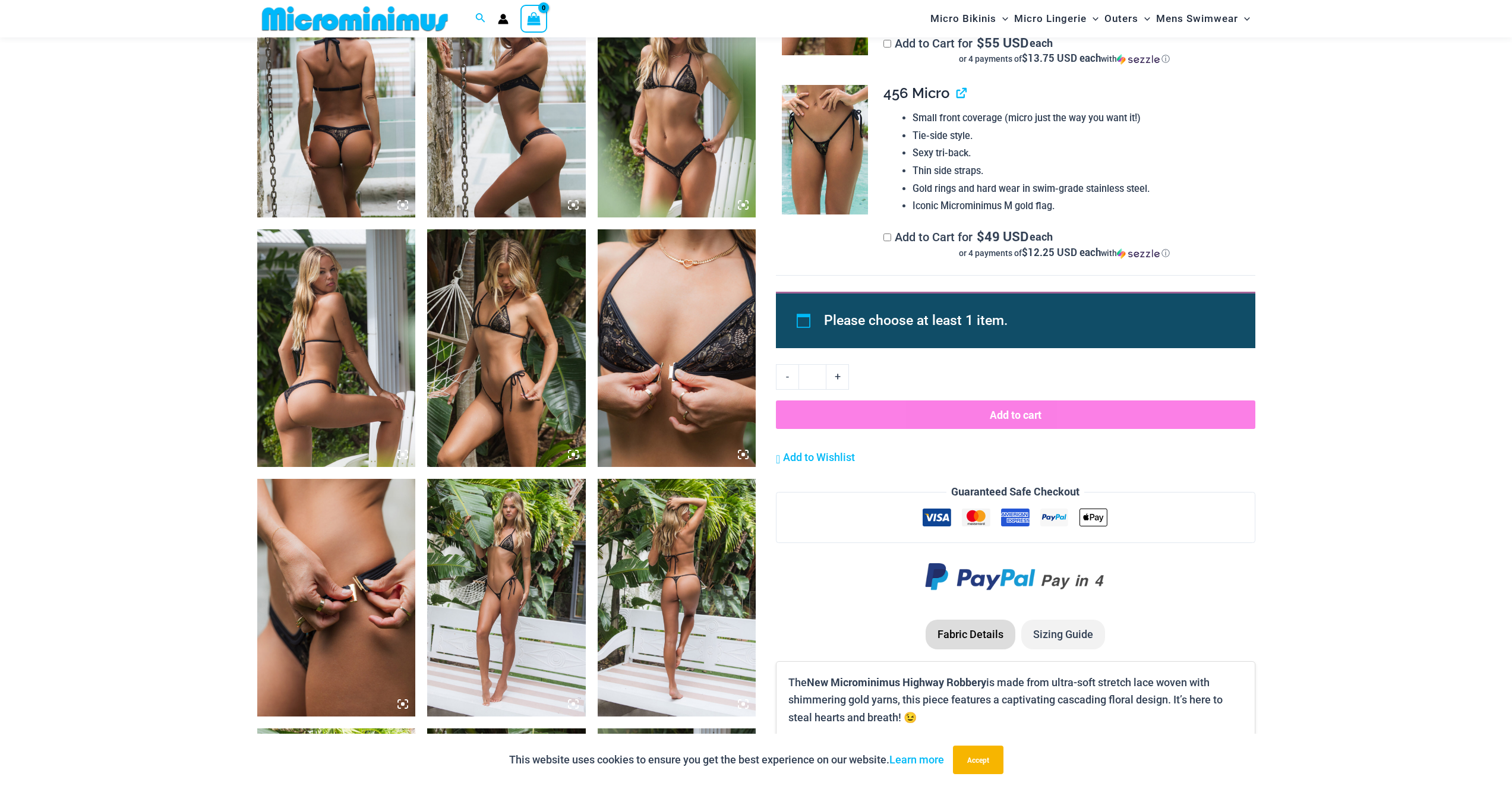
scroll to position [916, 0]
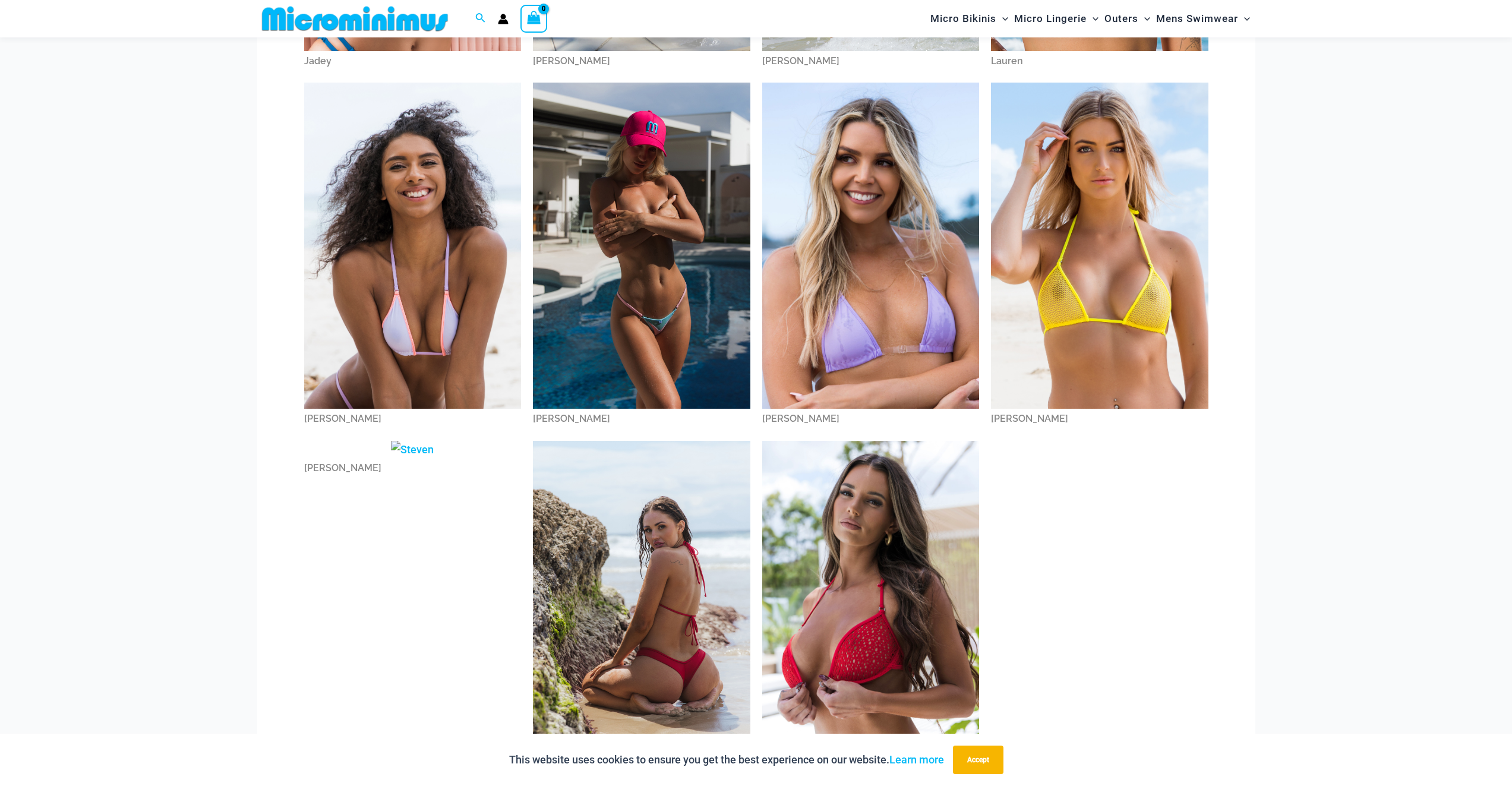
scroll to position [1417, 0]
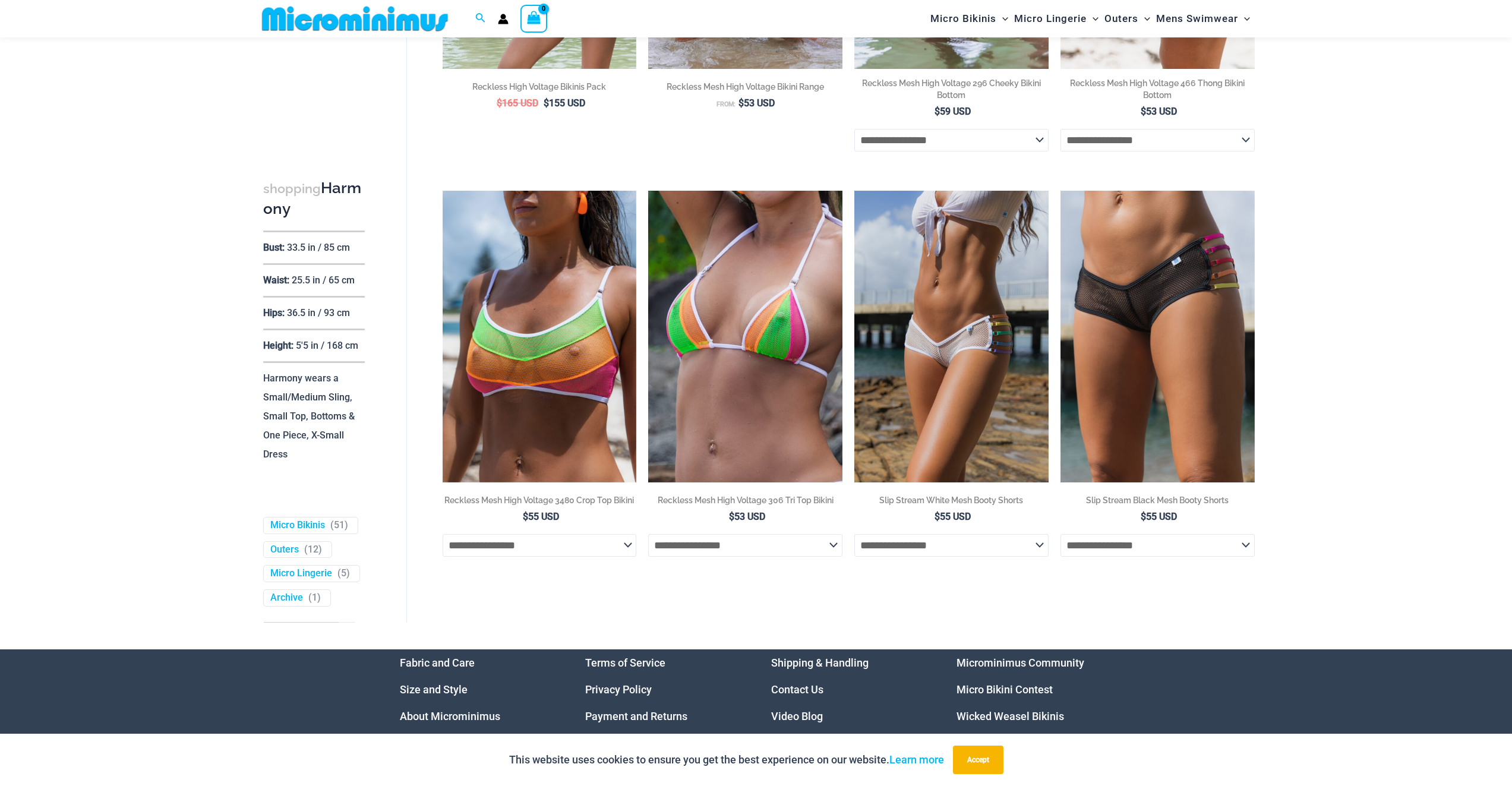
scroll to position [2914, 0]
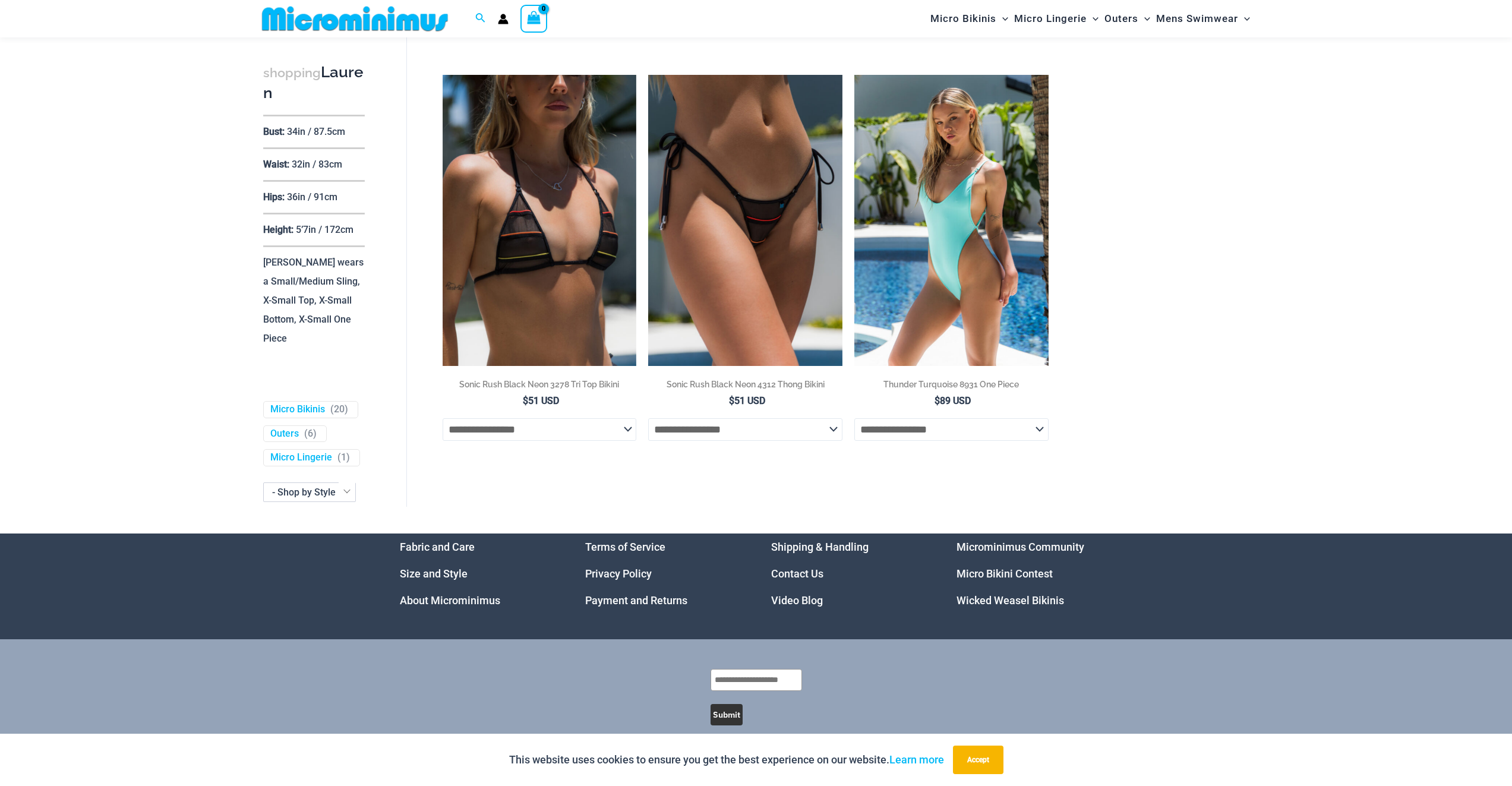
scroll to position [2554, 0]
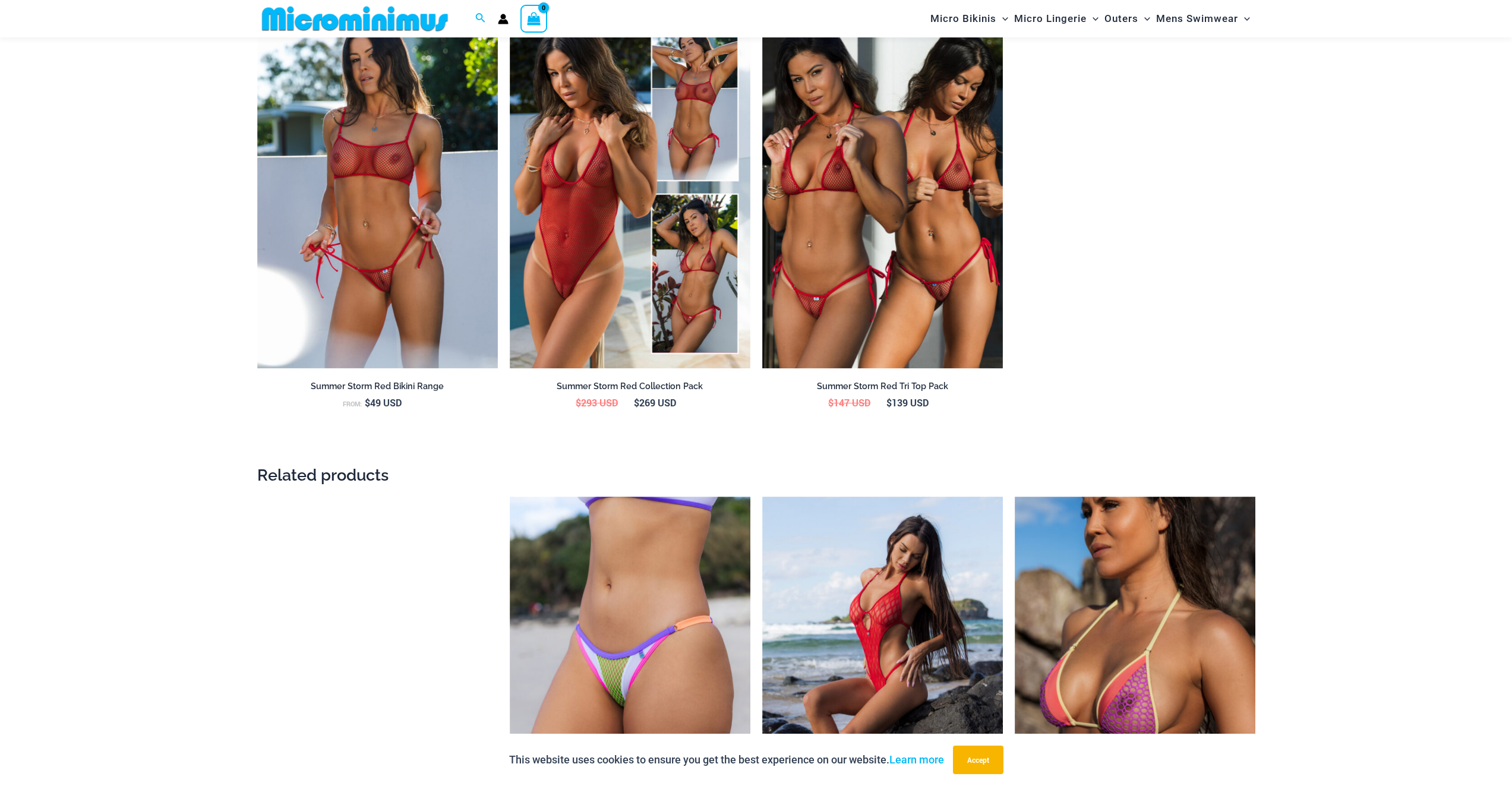
scroll to position [1415, 0]
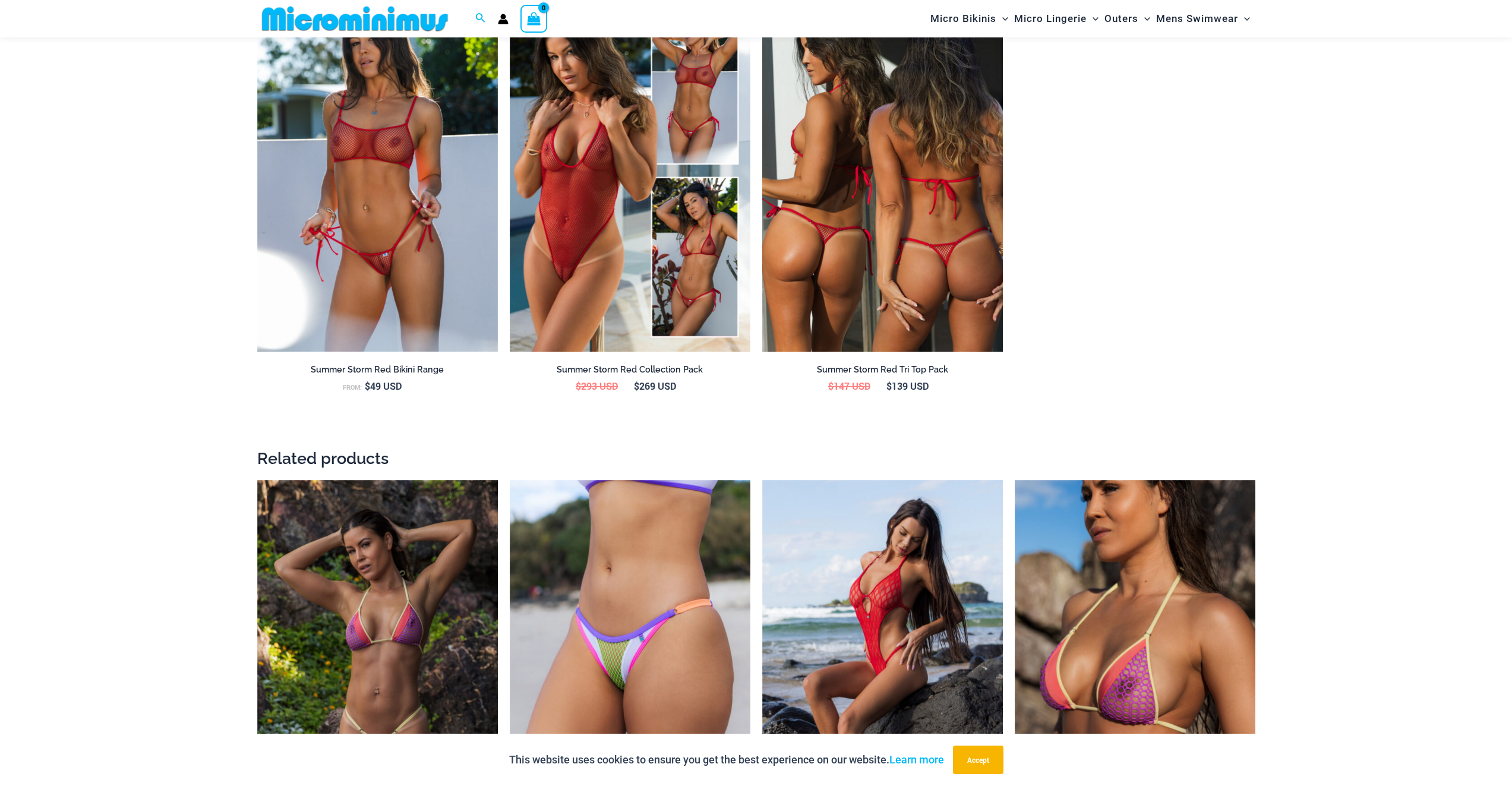
click at [862, 243] on img at bounding box center [882, 171] width 241 height 361
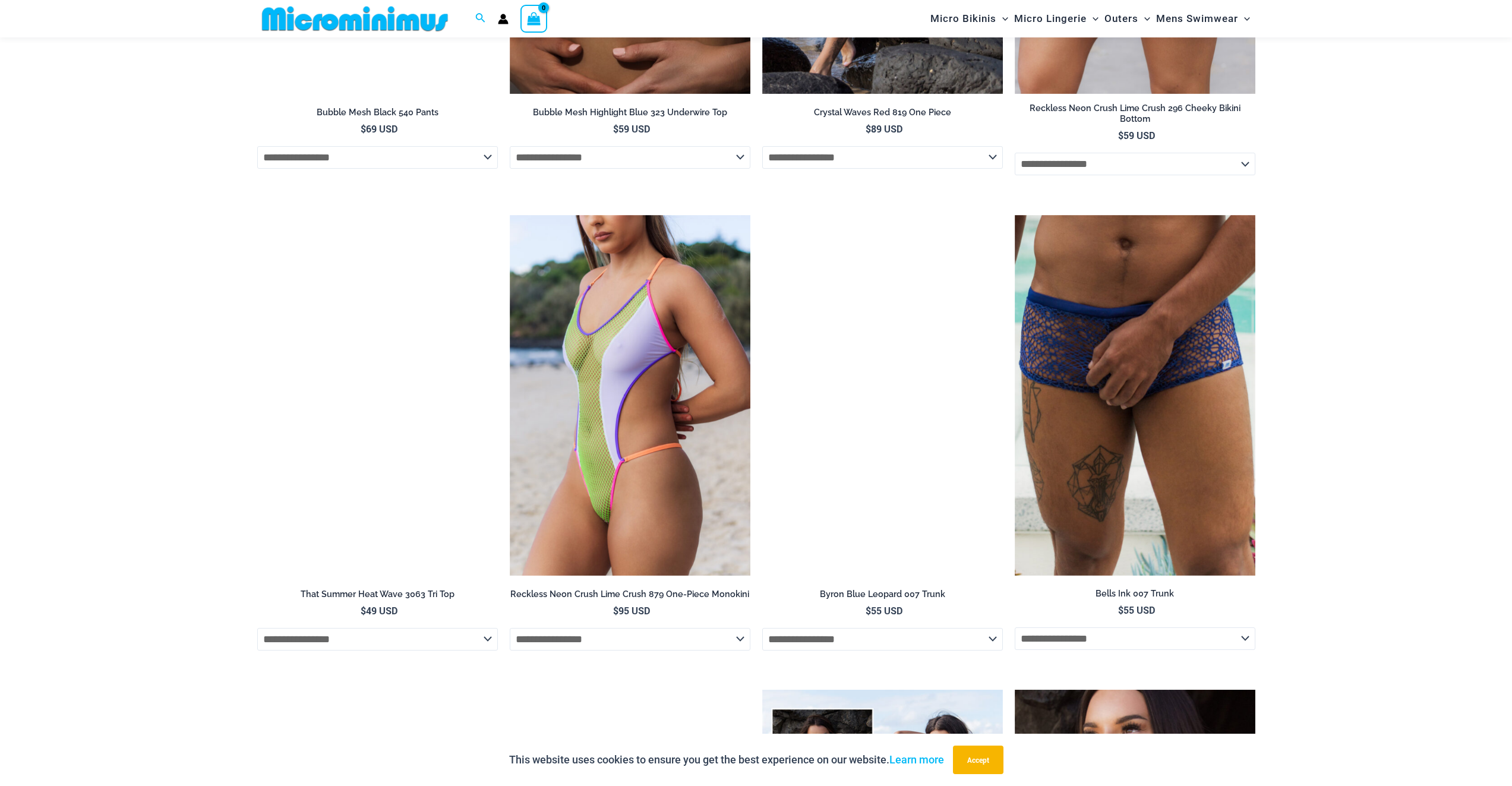
scroll to position [3342, 0]
